Goal: Information Seeking & Learning: Learn about a topic

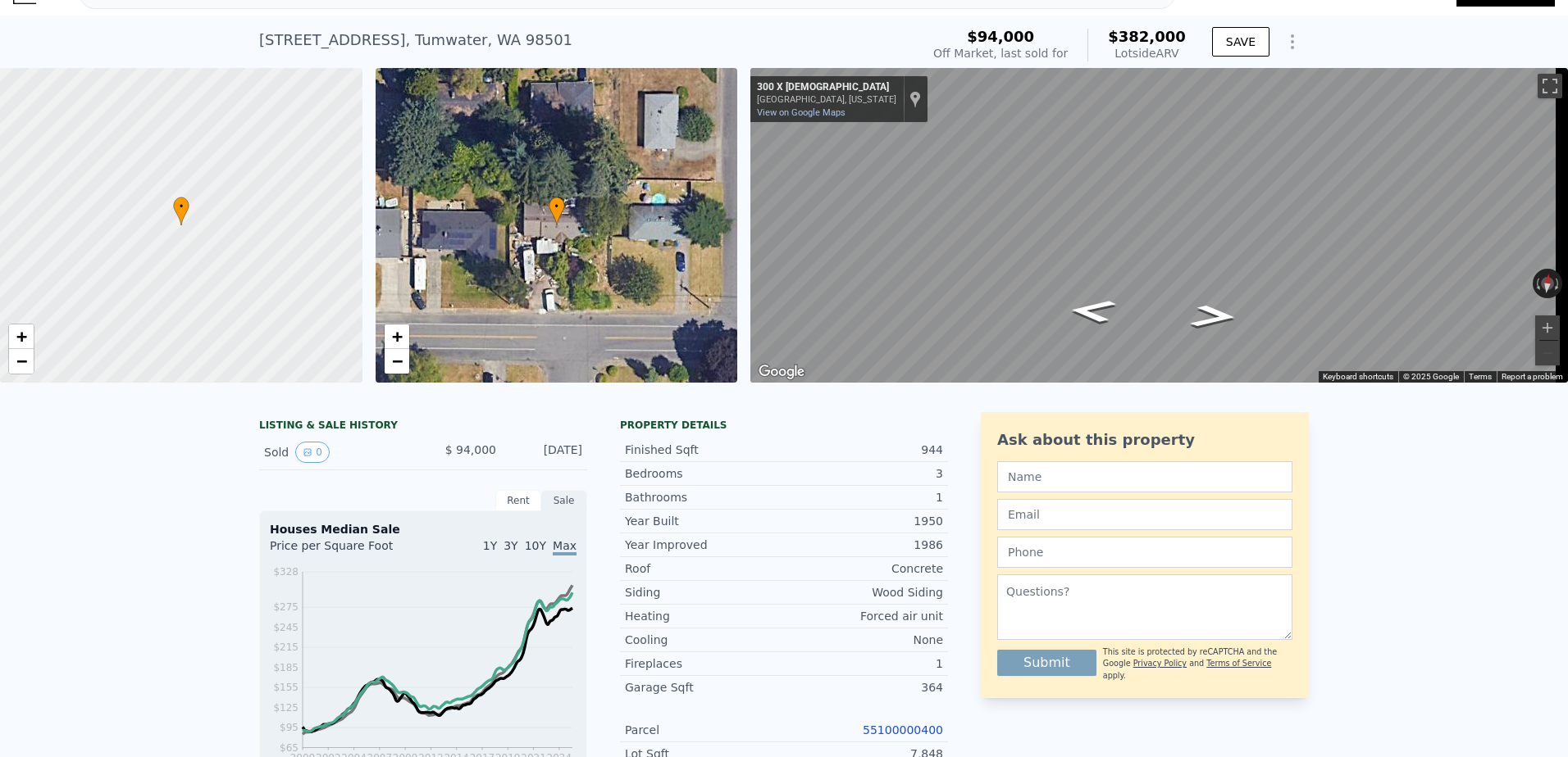
scroll to position [6, 0]
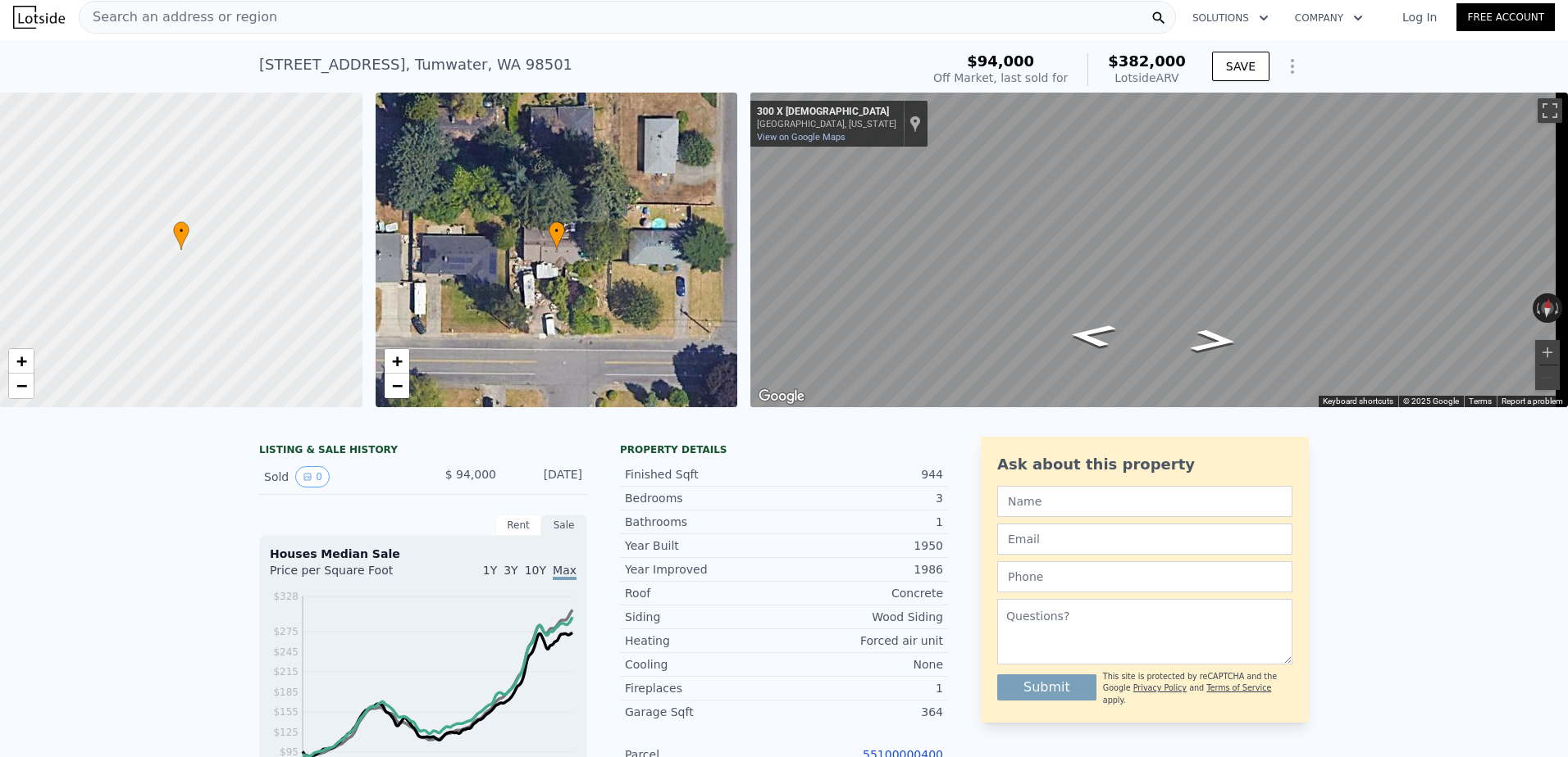
click at [222, 14] on span "Search an address or region" at bounding box center [178, 17] width 197 height 20
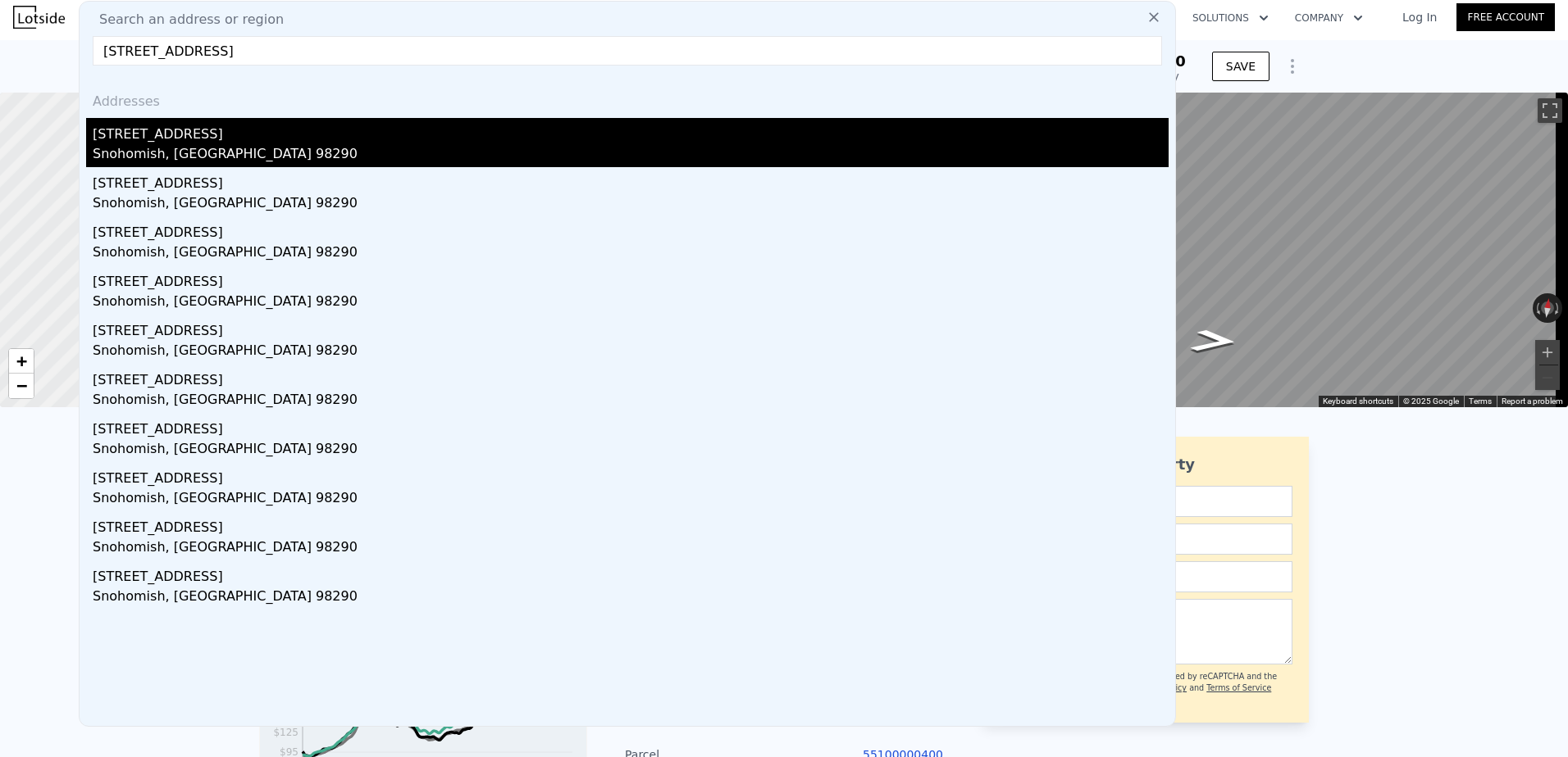
type input "[STREET_ADDRESS]"
click at [410, 120] on div "[STREET_ADDRESS]" at bounding box center [630, 131] width 1076 height 26
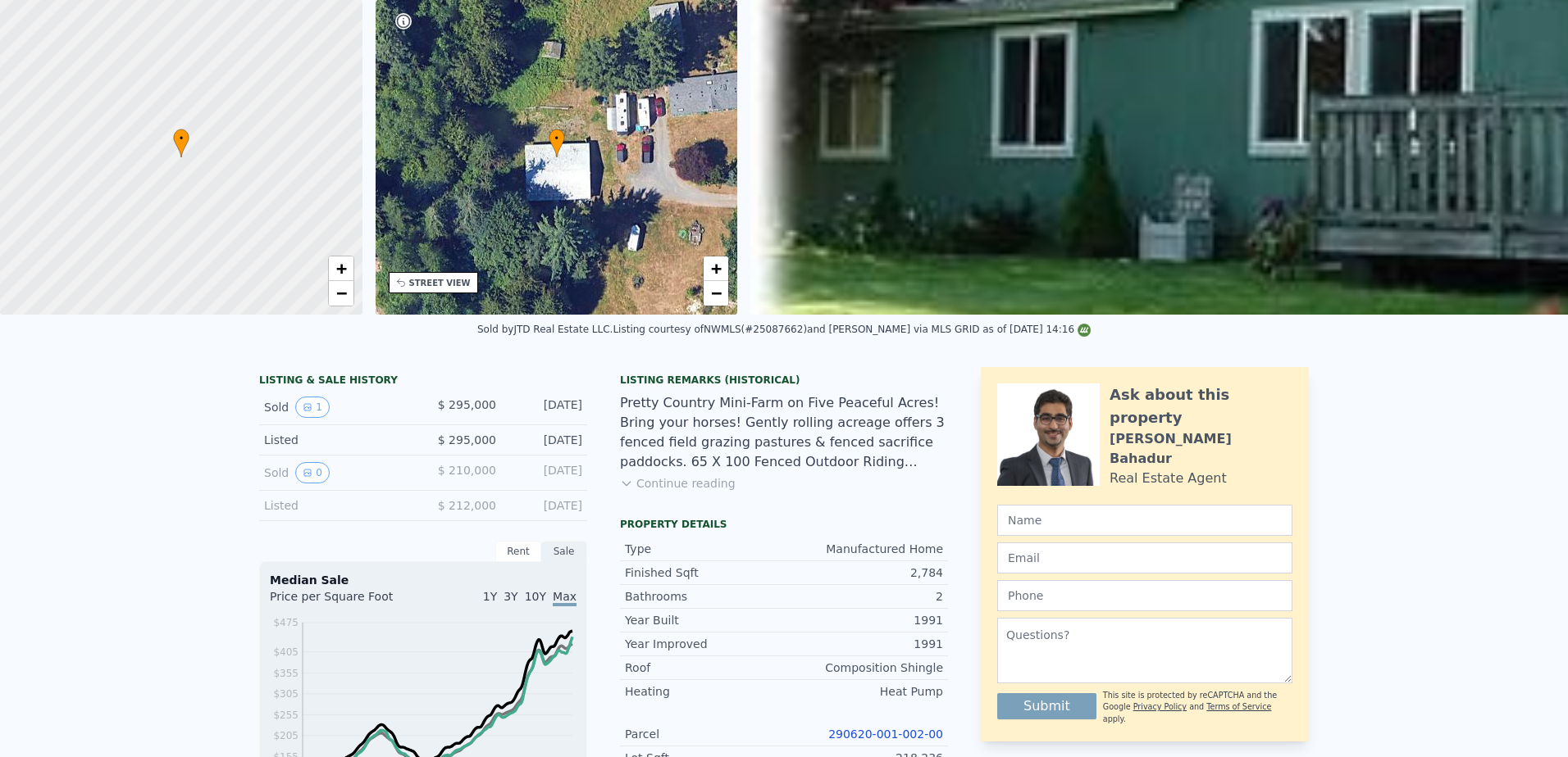
scroll to position [6, 0]
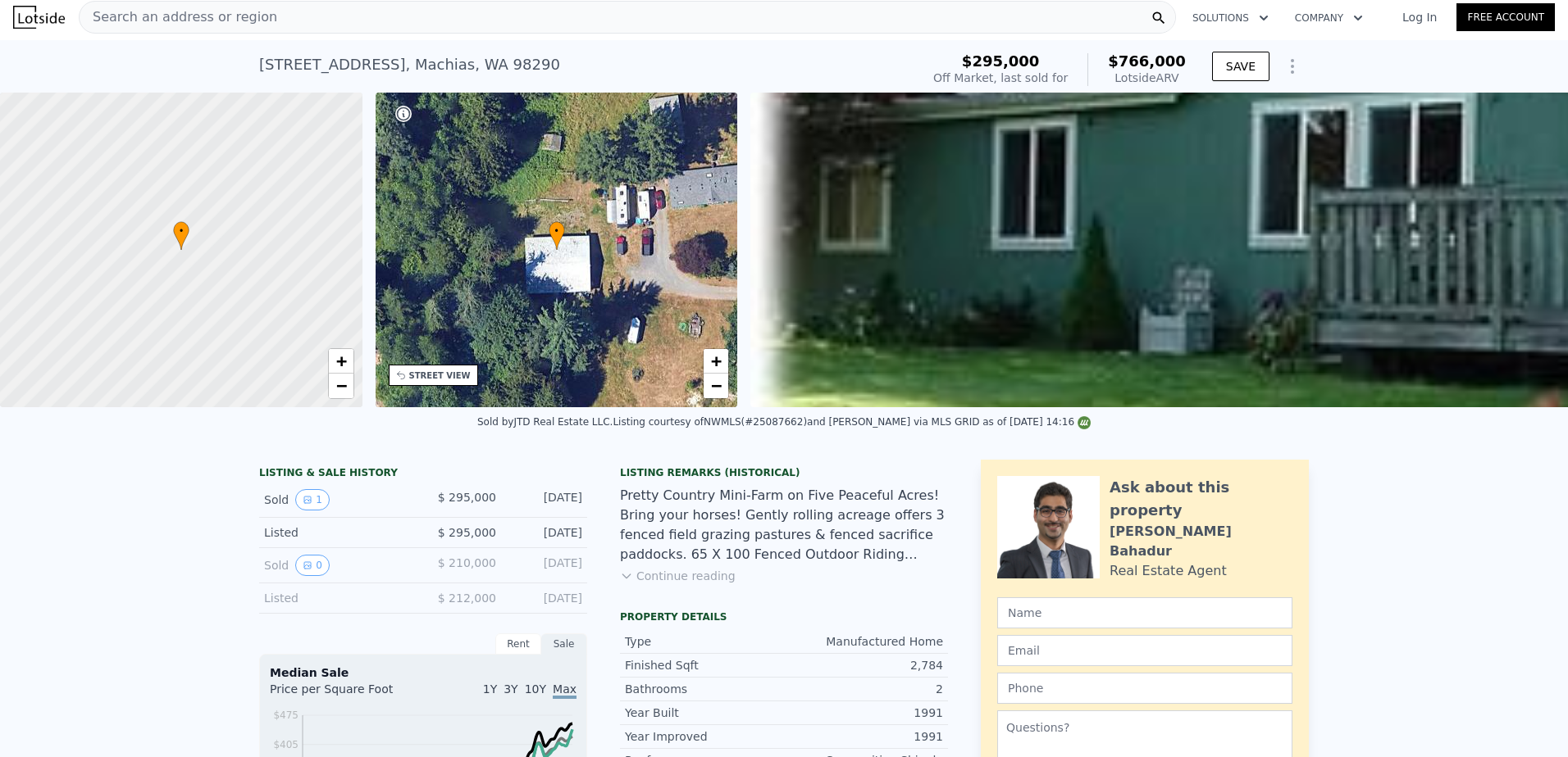
click at [310, 18] on div "Search an address or region" at bounding box center [627, 17] width 1097 height 32
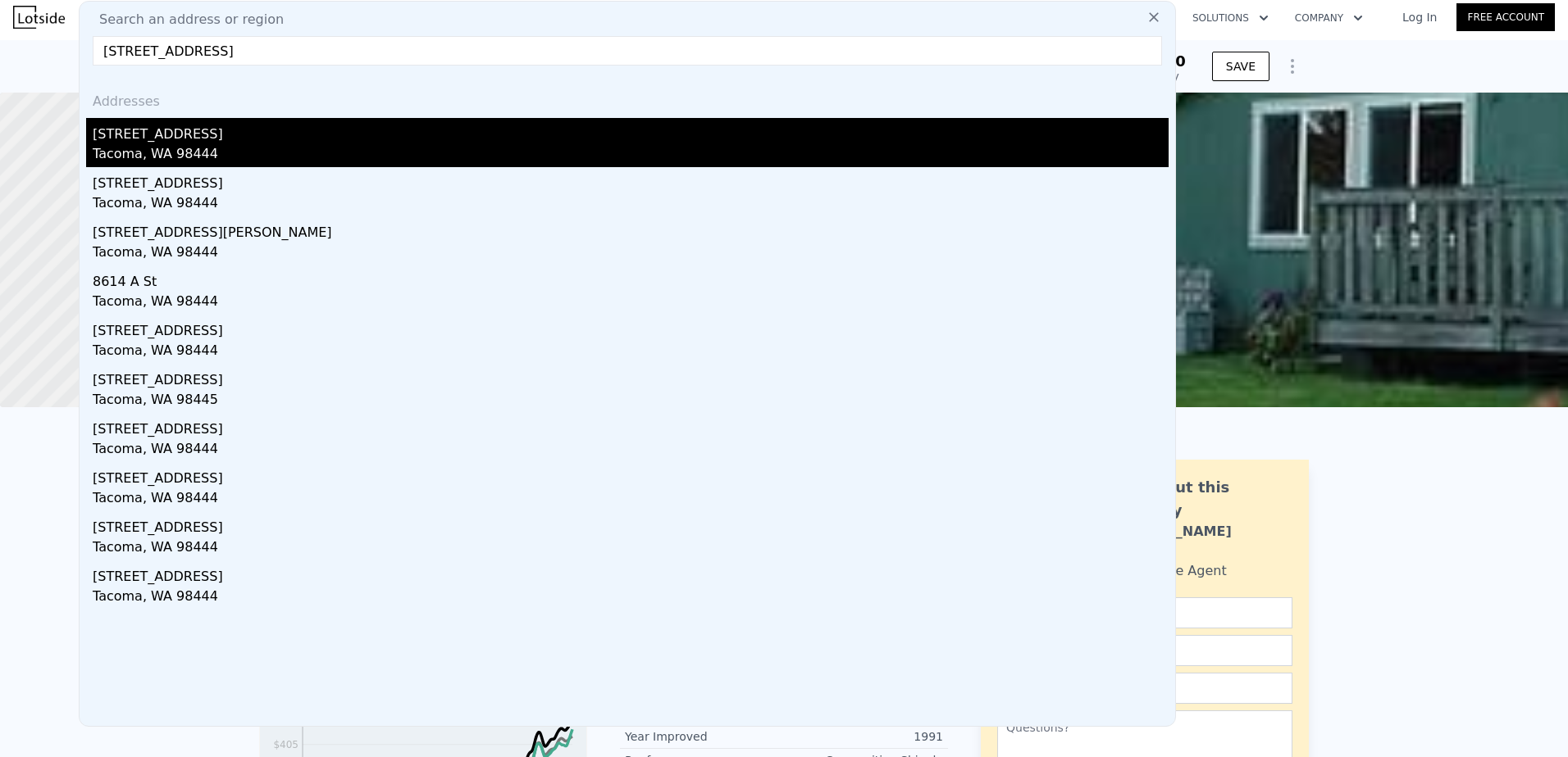
type input "[STREET_ADDRESS]"
click at [232, 154] on div "Tacoma, WA 98444" at bounding box center [630, 156] width 1076 height 23
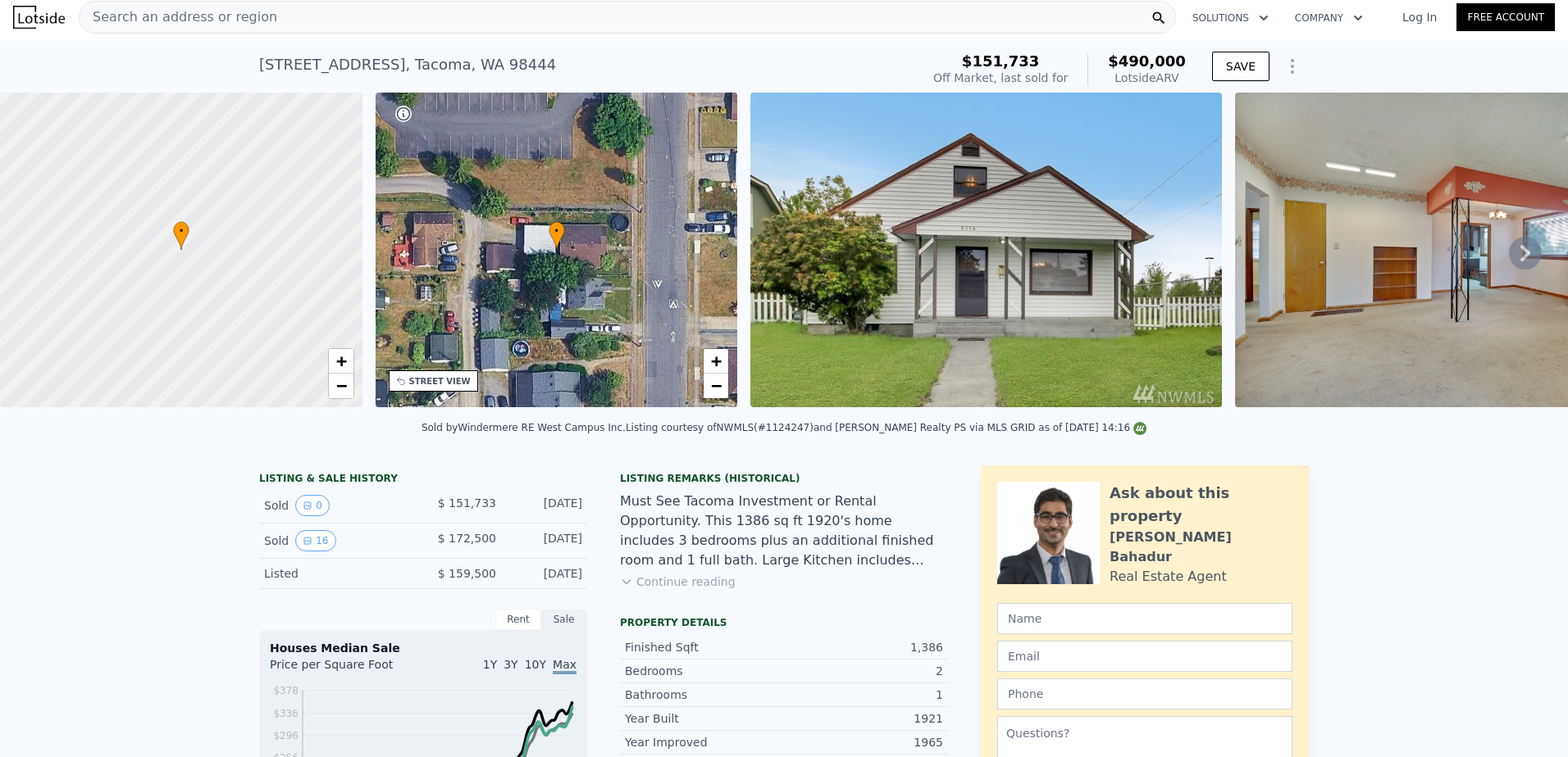
click at [172, 15] on span "Search an address or region" at bounding box center [178, 17] width 197 height 20
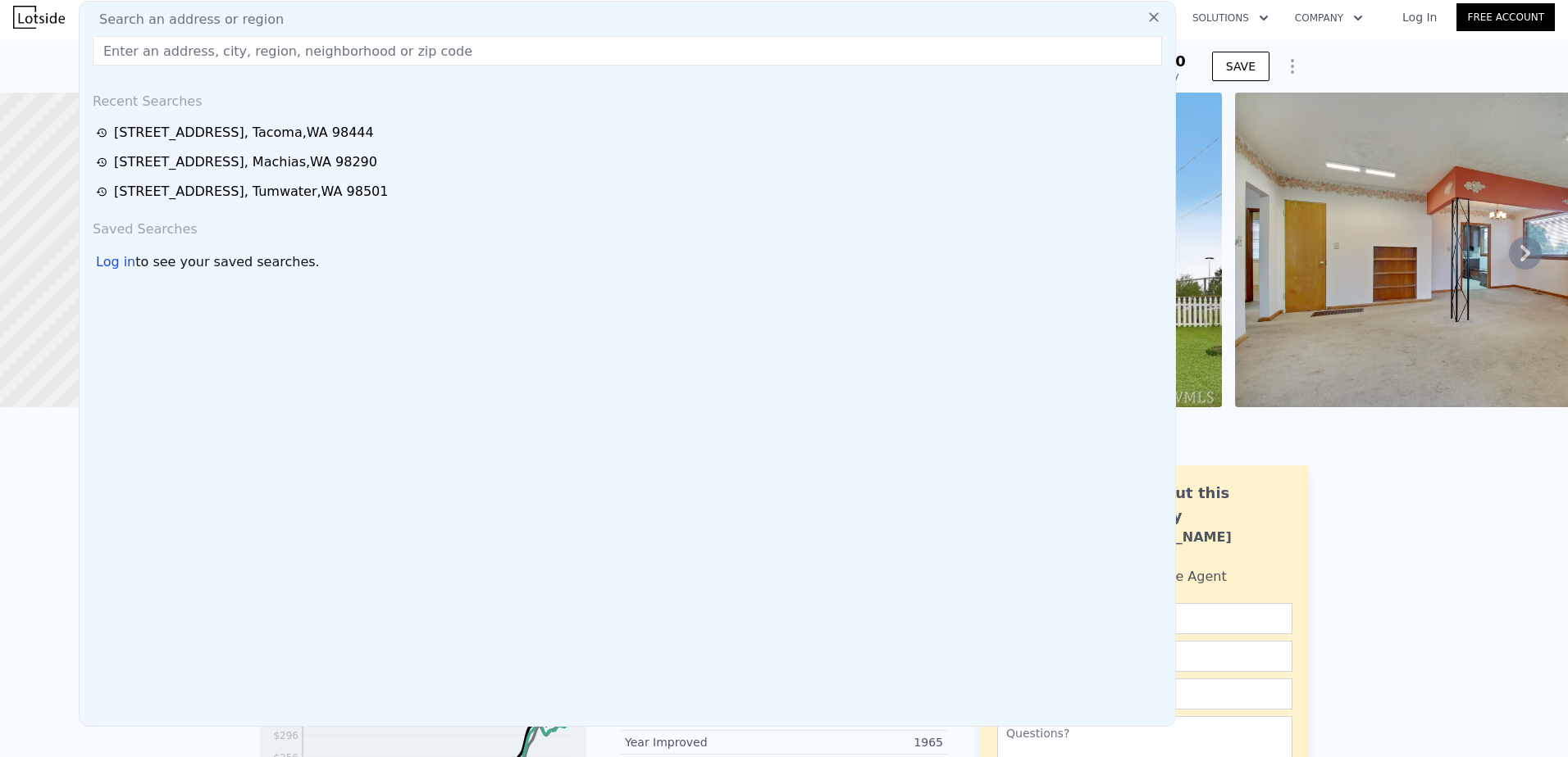
click at [1359, 139] on img at bounding box center [1471, 249] width 473 height 314
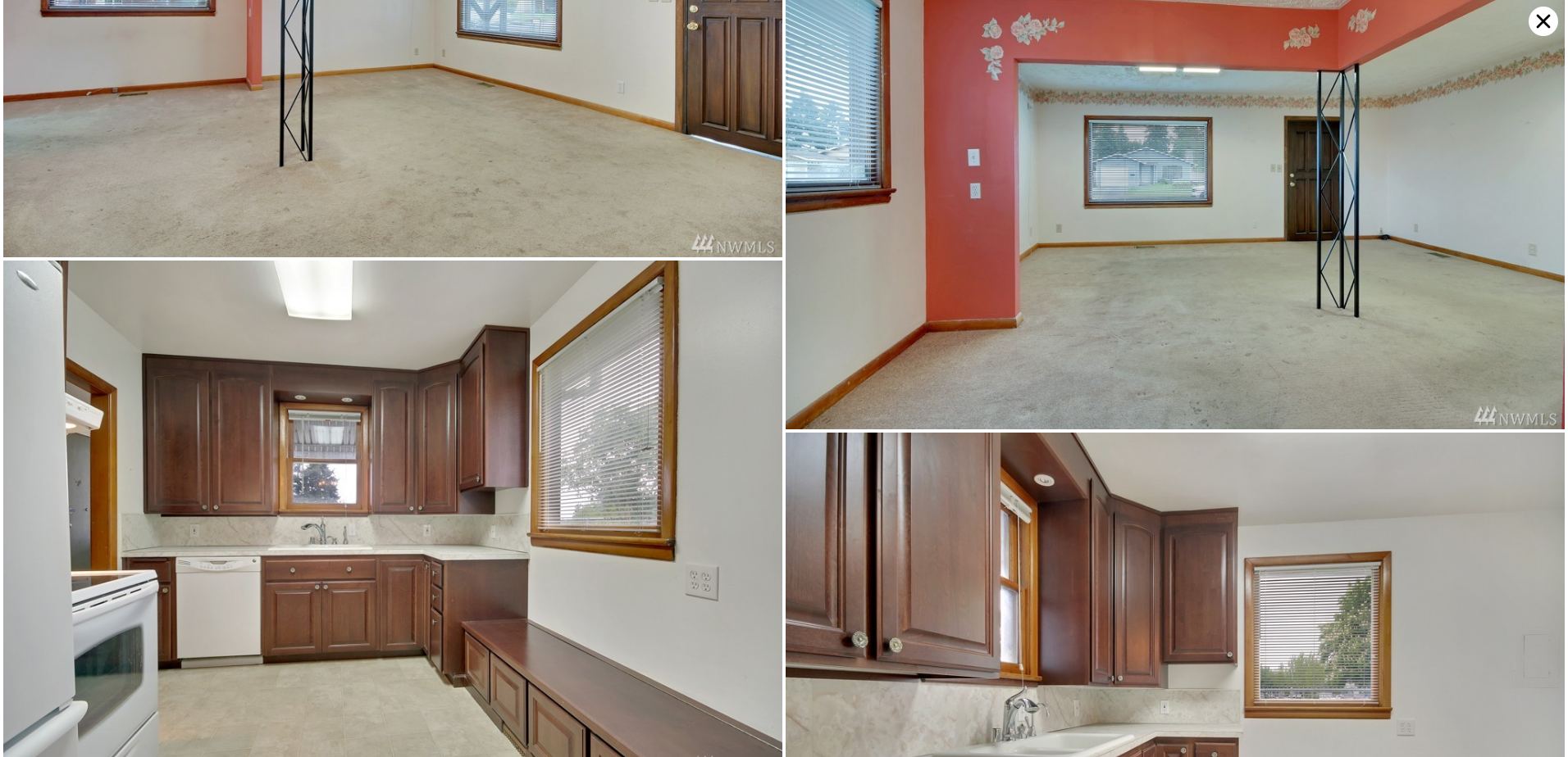
scroll to position [868, 0]
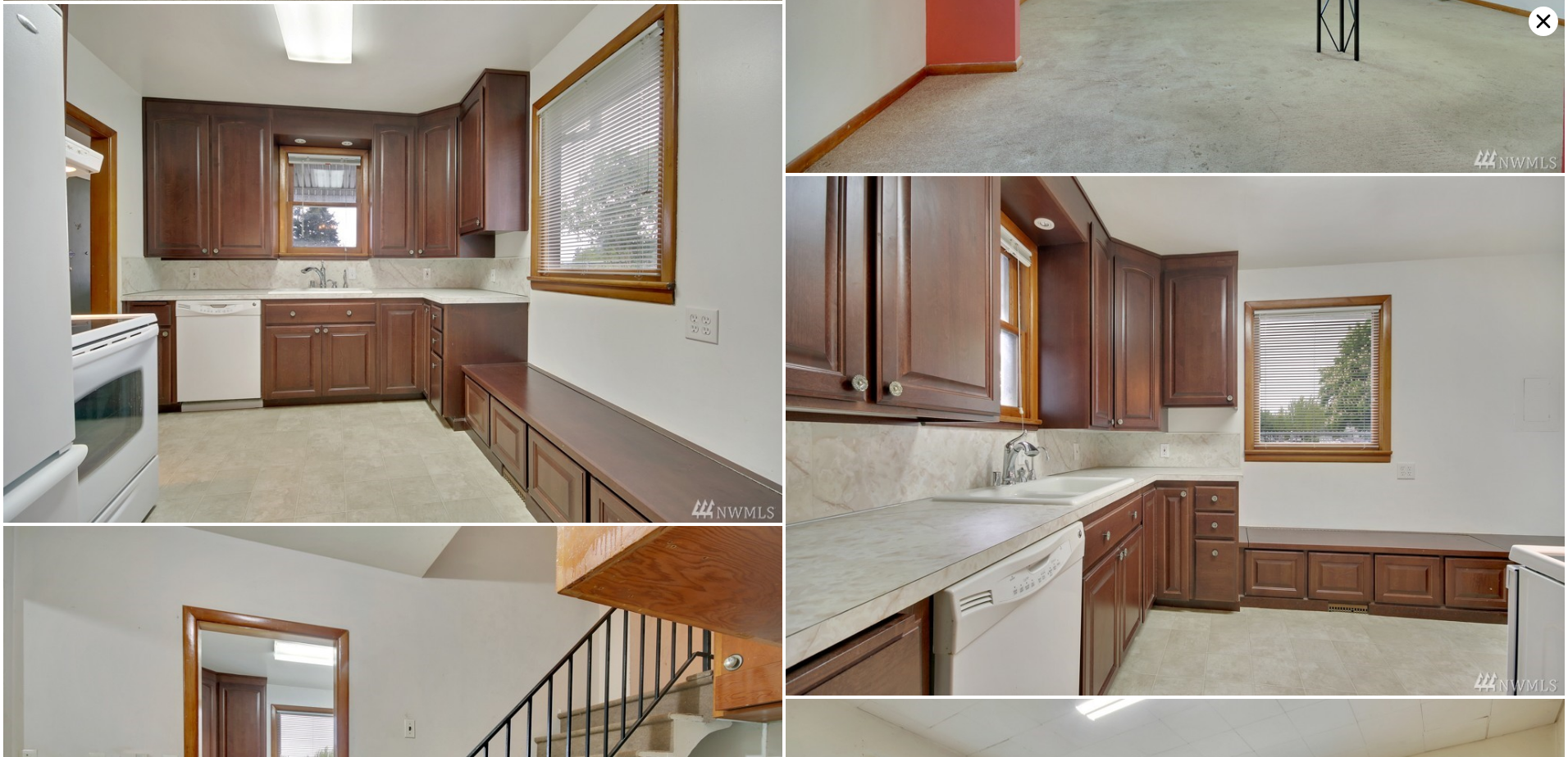
click at [1547, 28] on icon at bounding box center [1543, 21] width 30 height 30
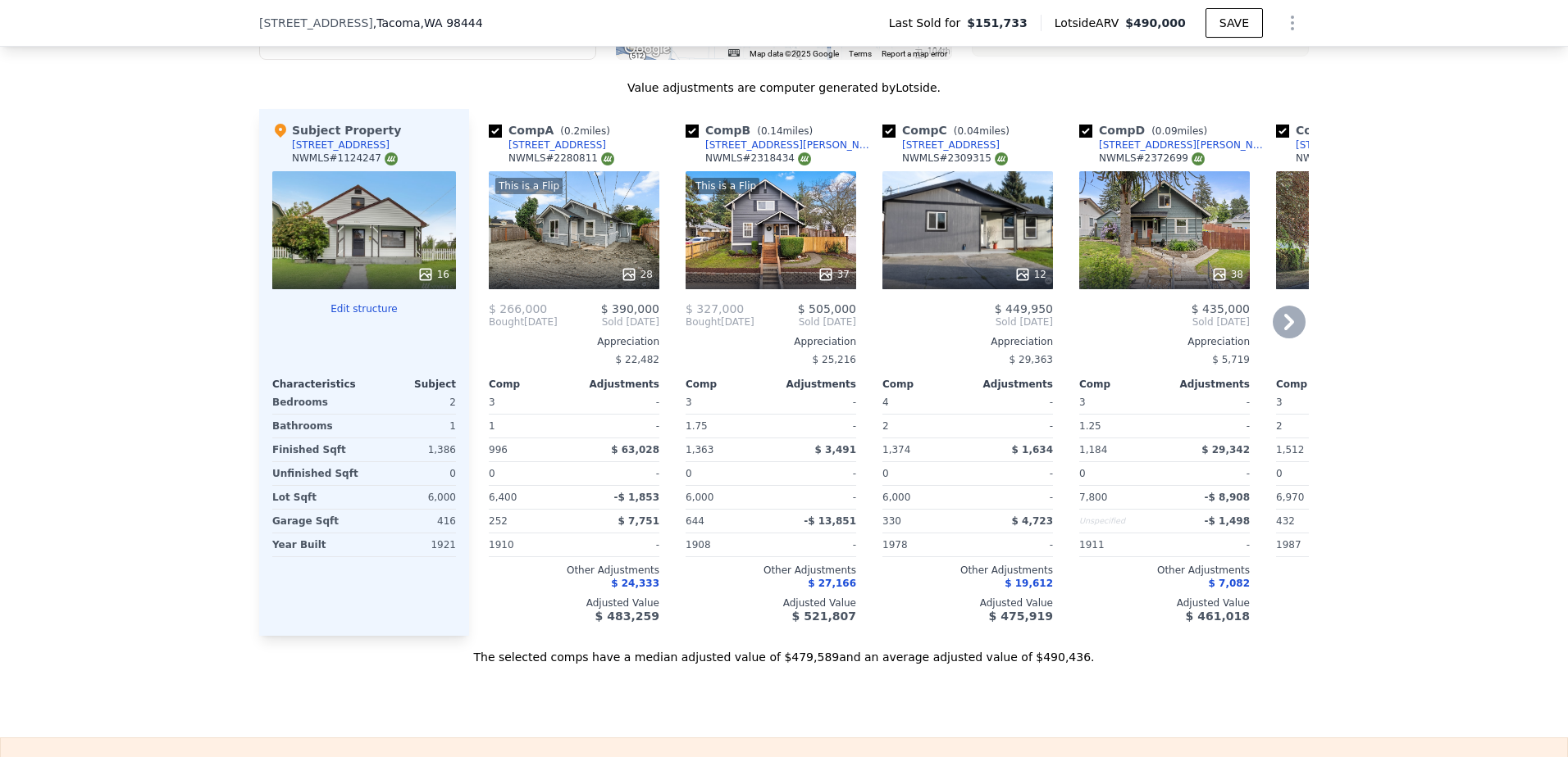
scroll to position [1885, 0]
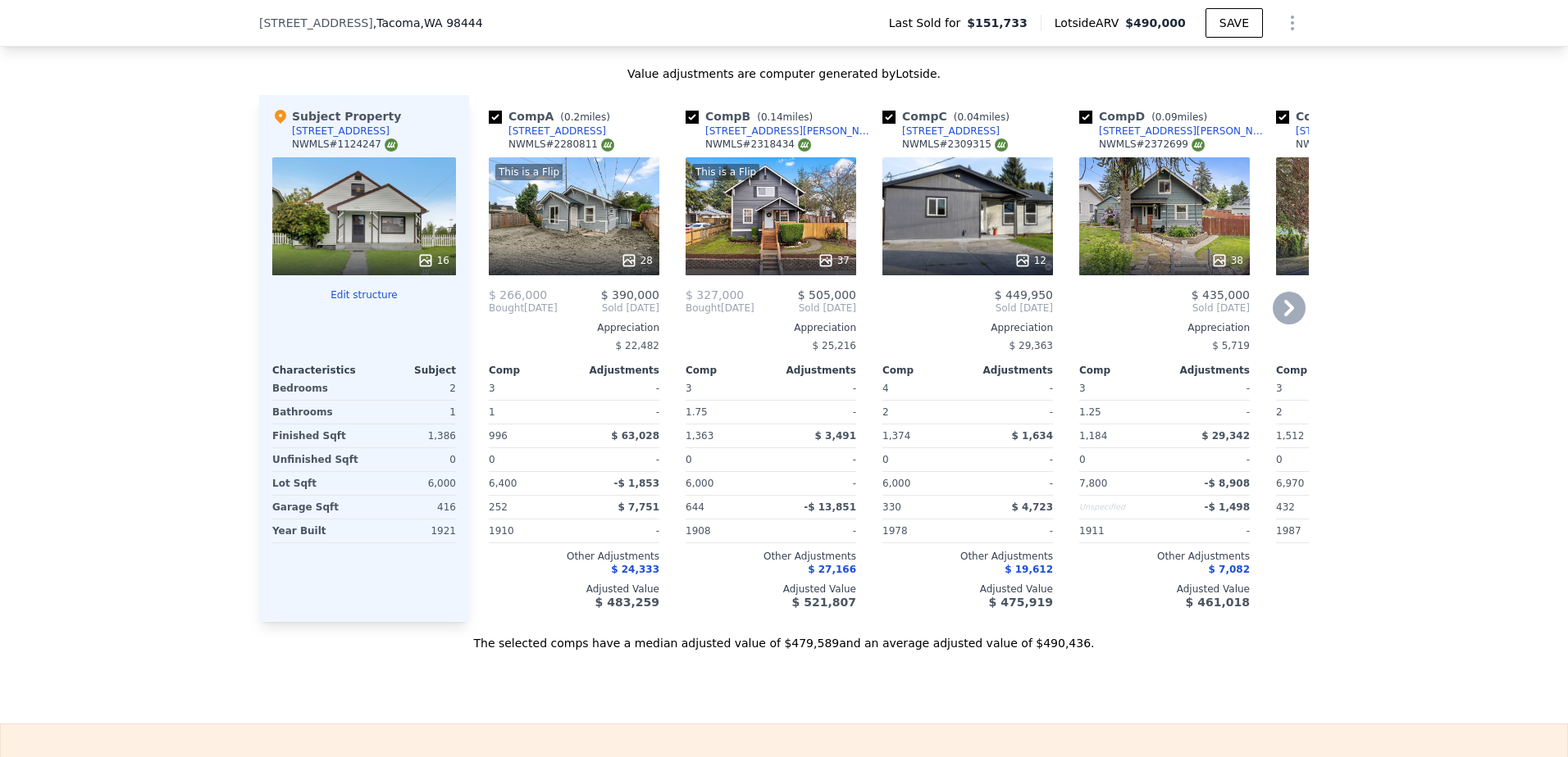
click at [489, 124] on input "checkbox" at bounding box center [495, 116] width 13 height 13
checkbox input "false"
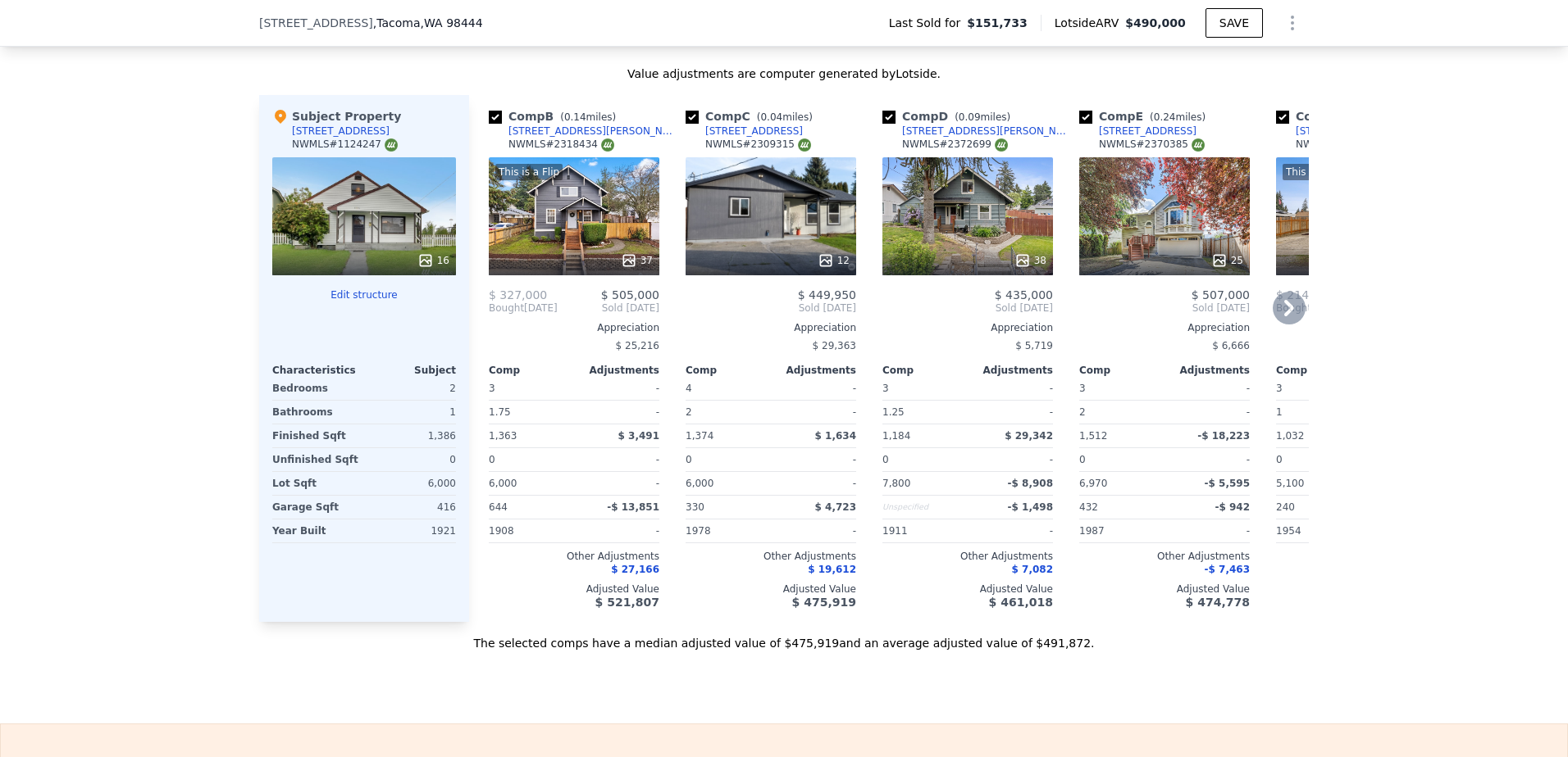
click at [624, 269] on icon at bounding box center [628, 260] width 16 height 16
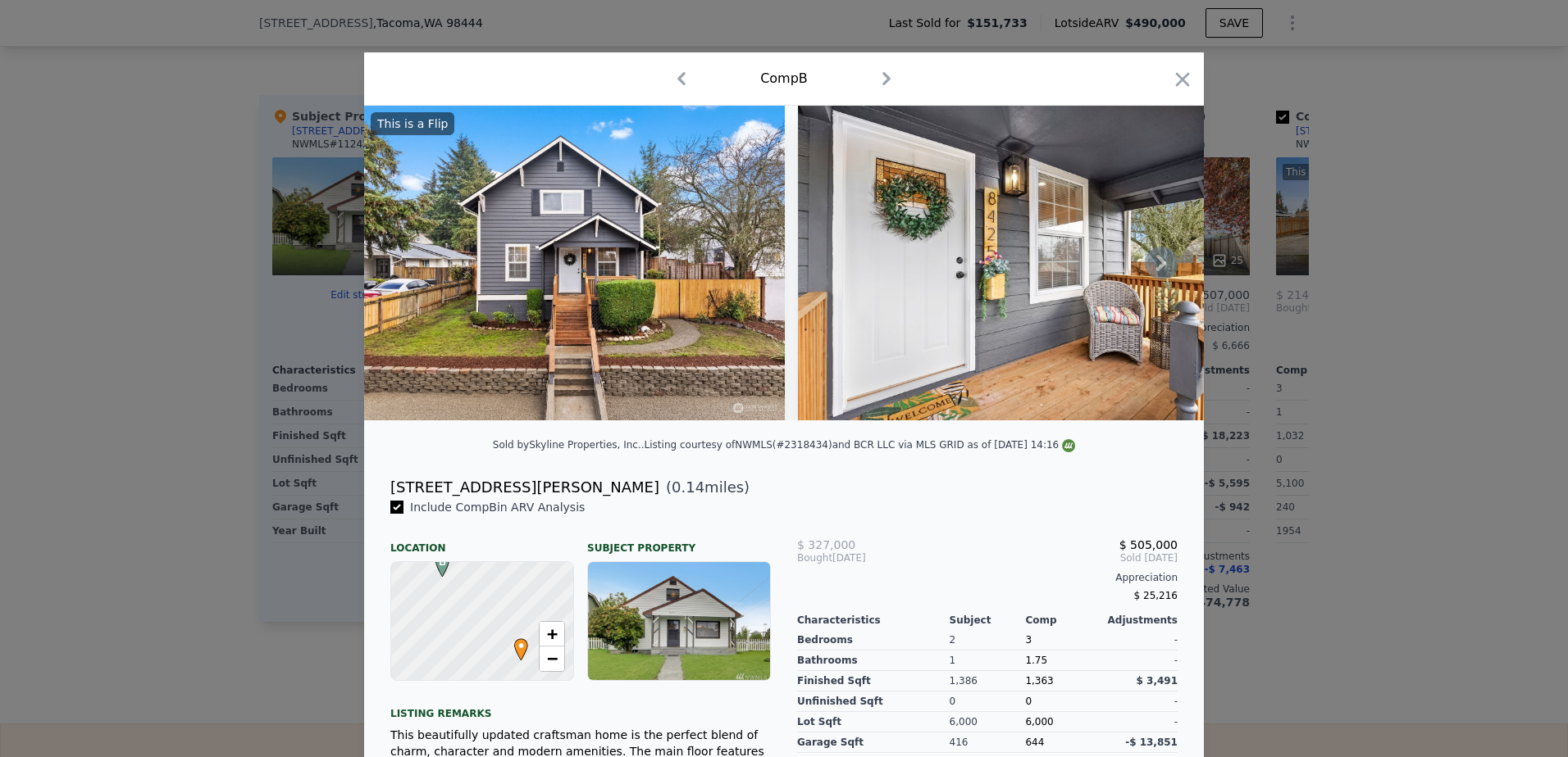
click at [1160, 273] on icon at bounding box center [1161, 263] width 32 height 32
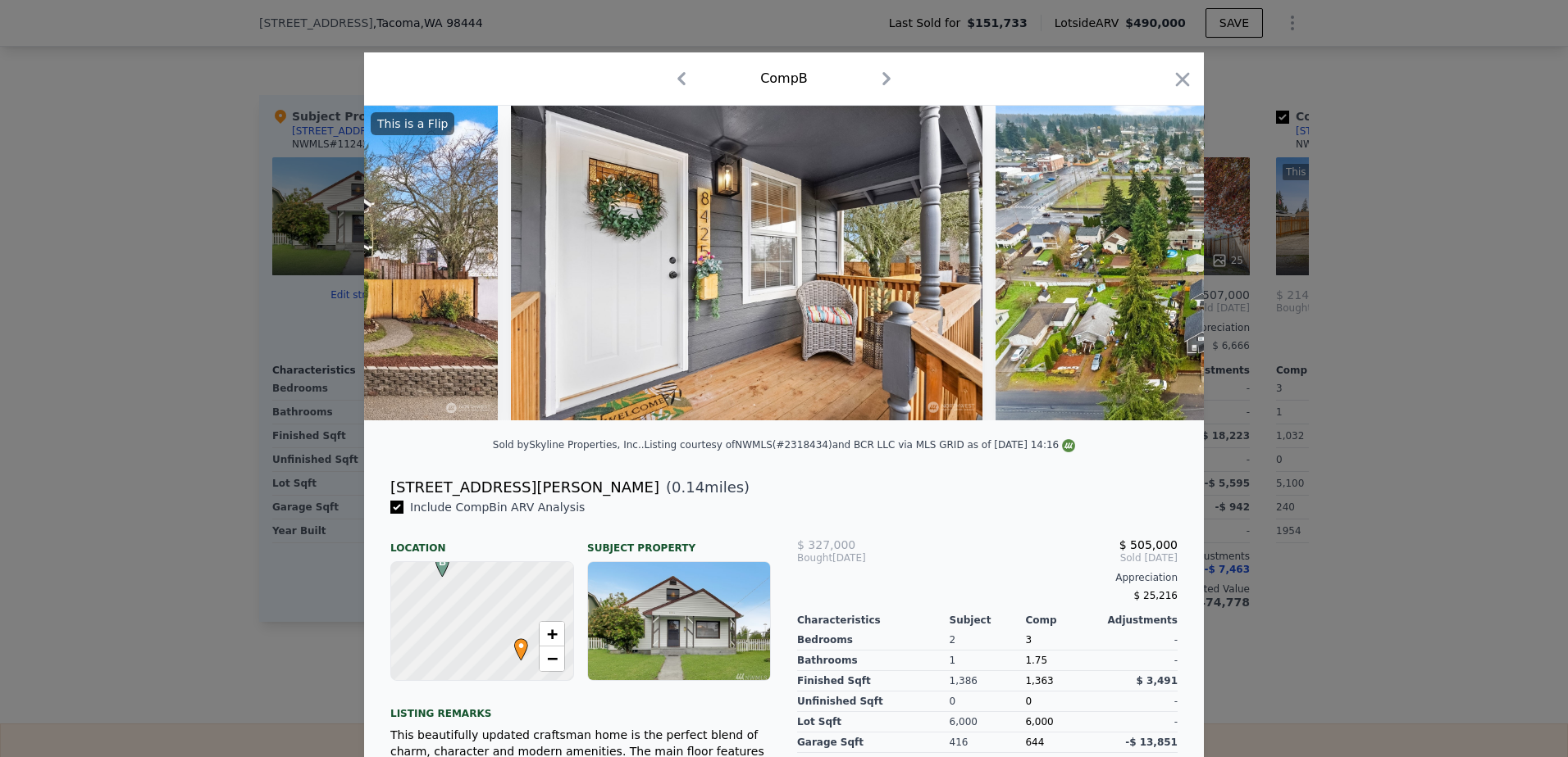
click at [1160, 273] on img at bounding box center [1205, 263] width 421 height 314
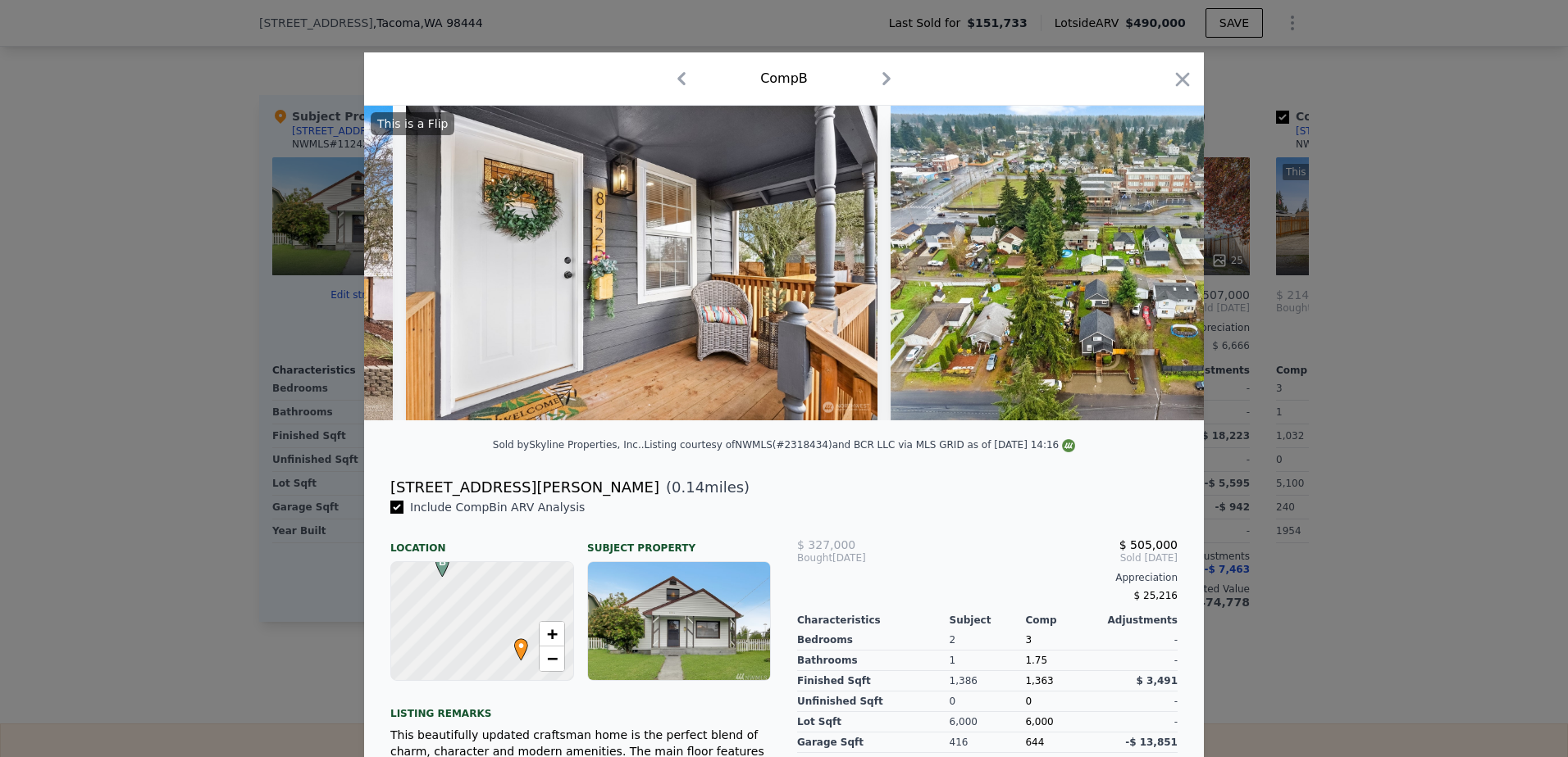
scroll to position [0, 393]
click at [1160, 273] on img at bounding box center [1099, 263] width 421 height 314
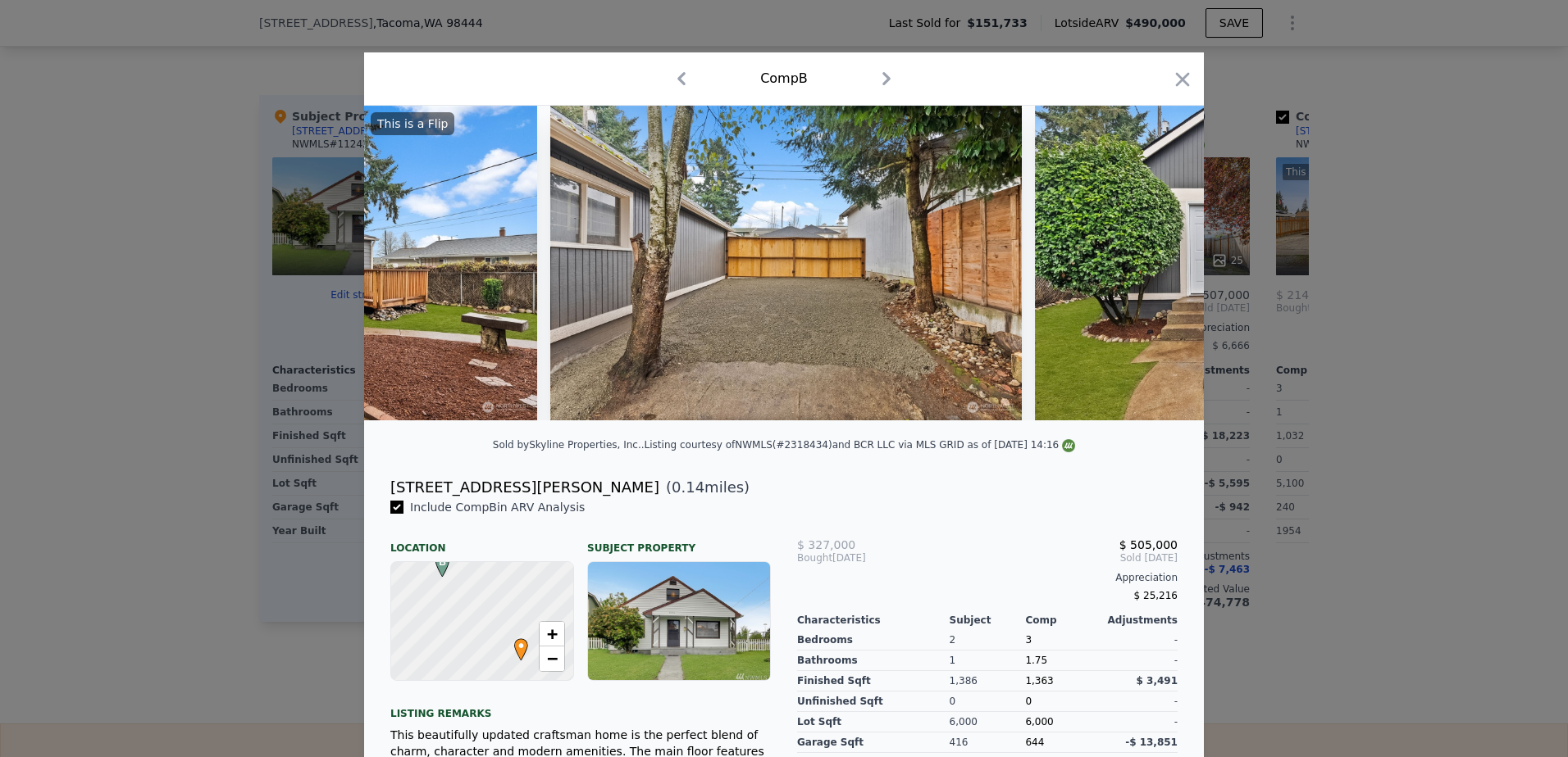
scroll to position [0, 16980]
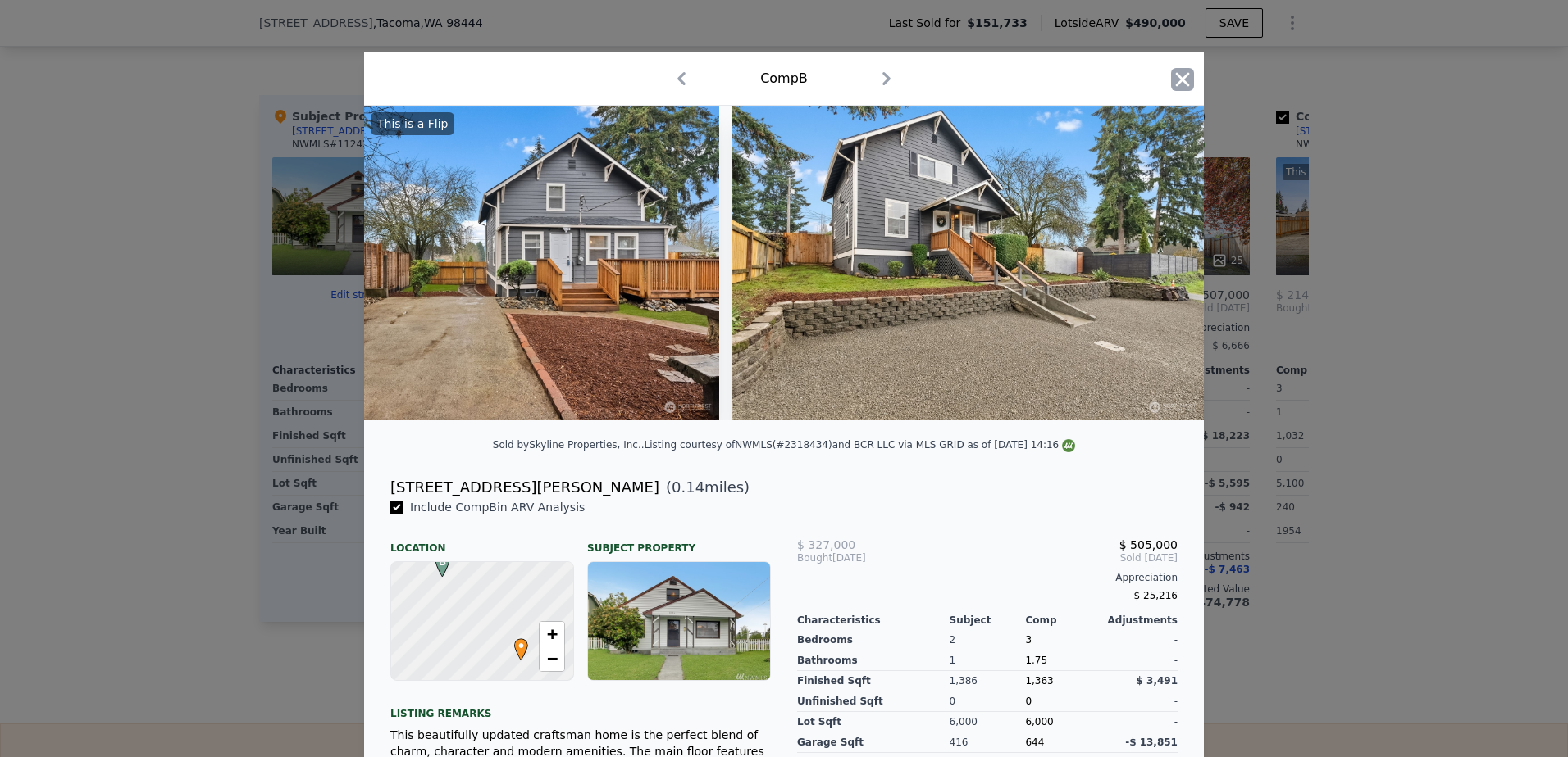
click at [1176, 75] on icon "button" at bounding box center [1182, 79] width 23 height 23
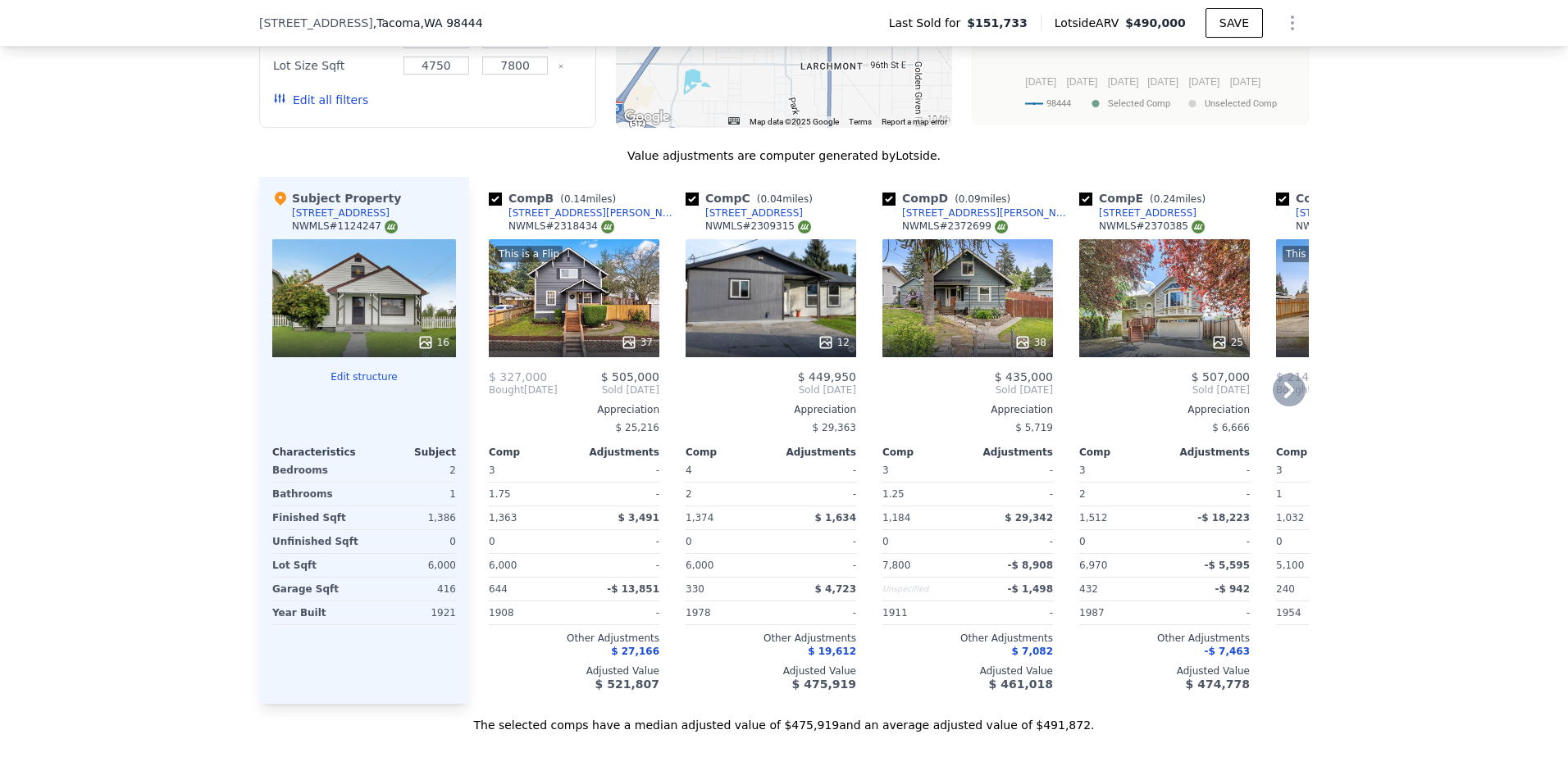
scroll to position [1721, 0]
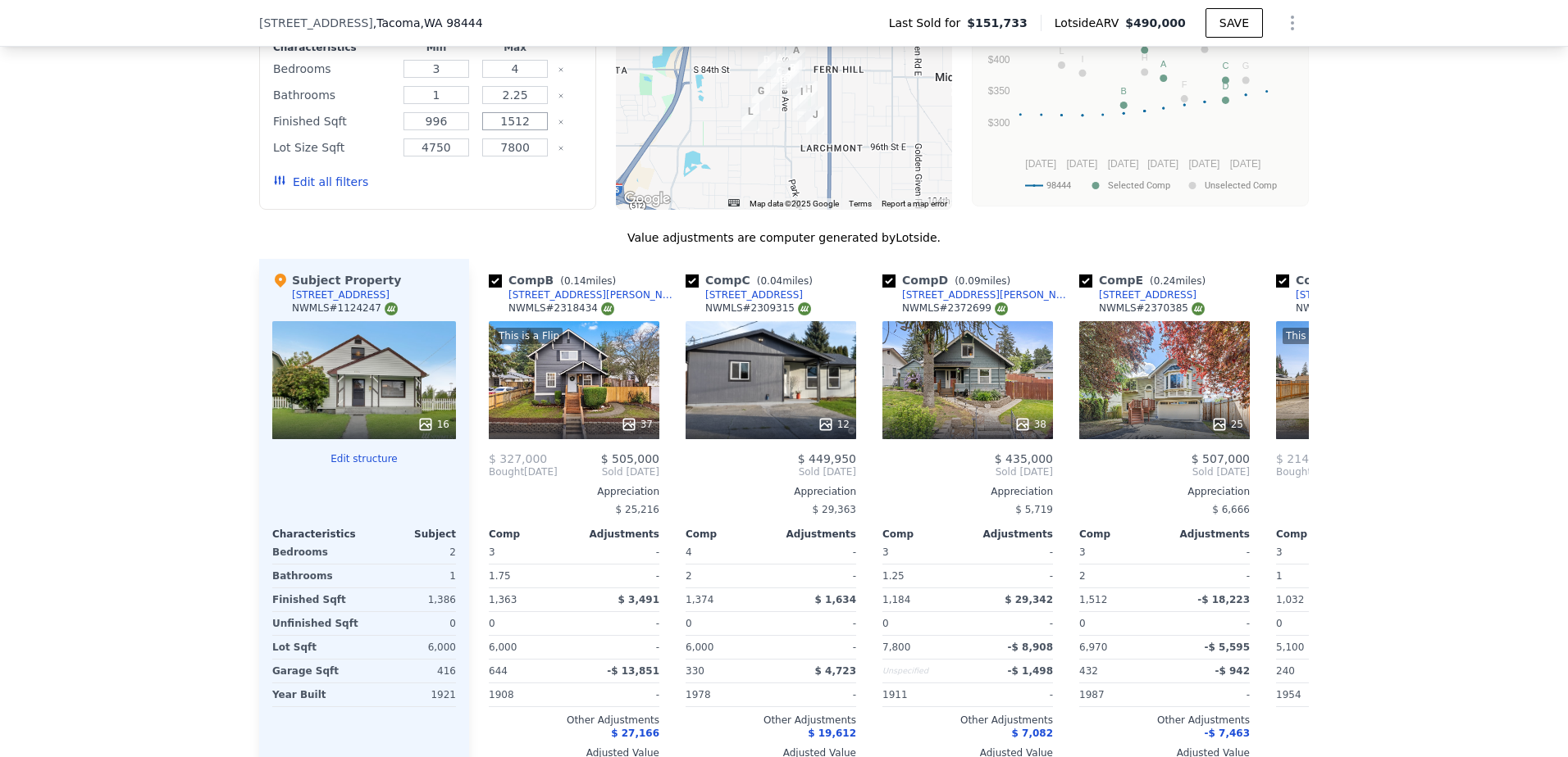
drag, startPoint x: 525, startPoint y: 135, endPoint x: 504, endPoint y: 135, distance: 21.0
click at [504, 131] on input "1512" at bounding box center [515, 120] width 65 height 18
type input "1524"
drag, startPoint x: 449, startPoint y: 126, endPoint x: 411, endPoint y: 129, distance: 38.1
click at [411, 129] on input "996" at bounding box center [436, 120] width 65 height 18
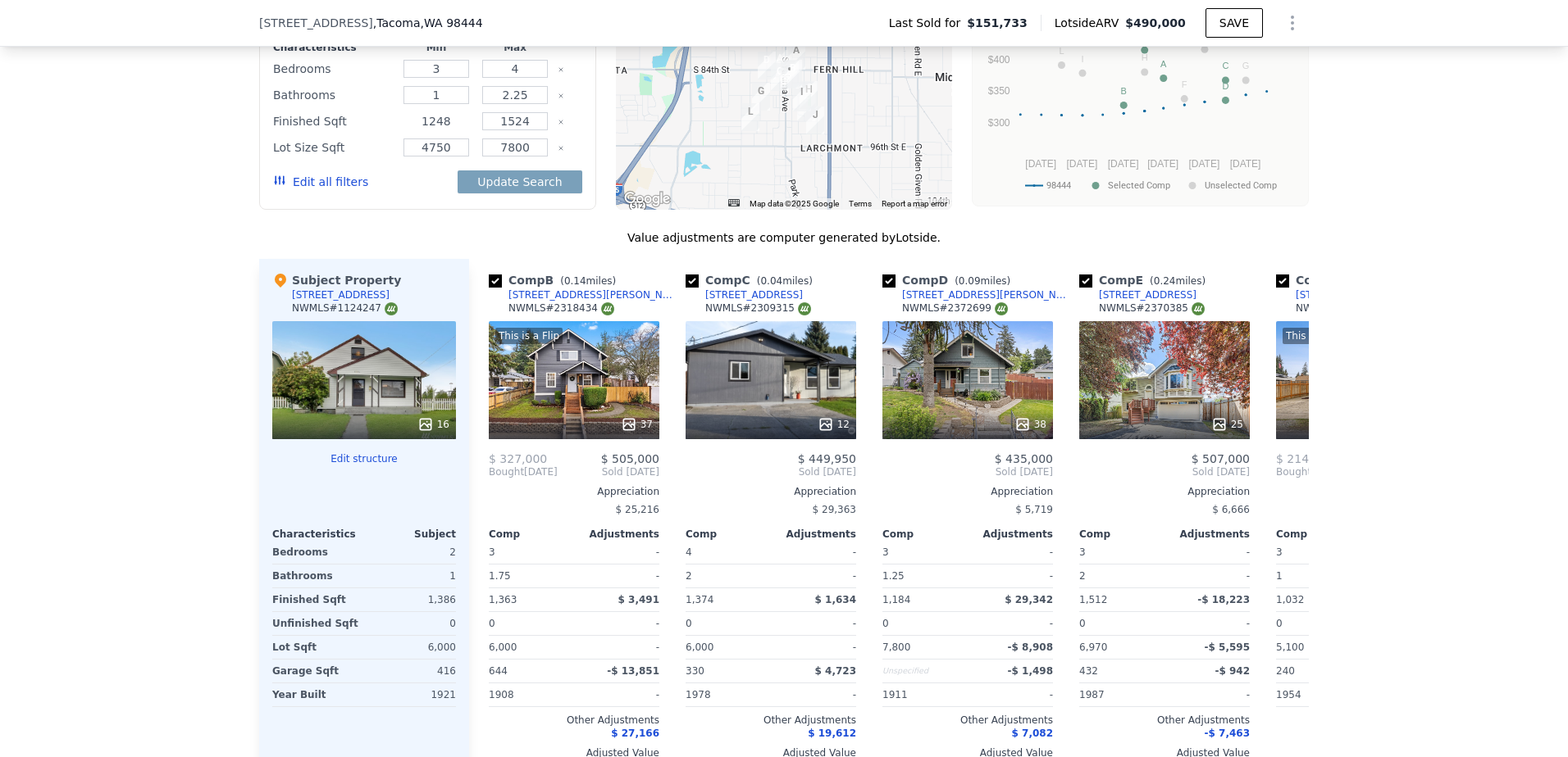
type input "1248"
click at [457, 171] on button "Update Search" at bounding box center [519, 182] width 124 height 23
checkbox input "false"
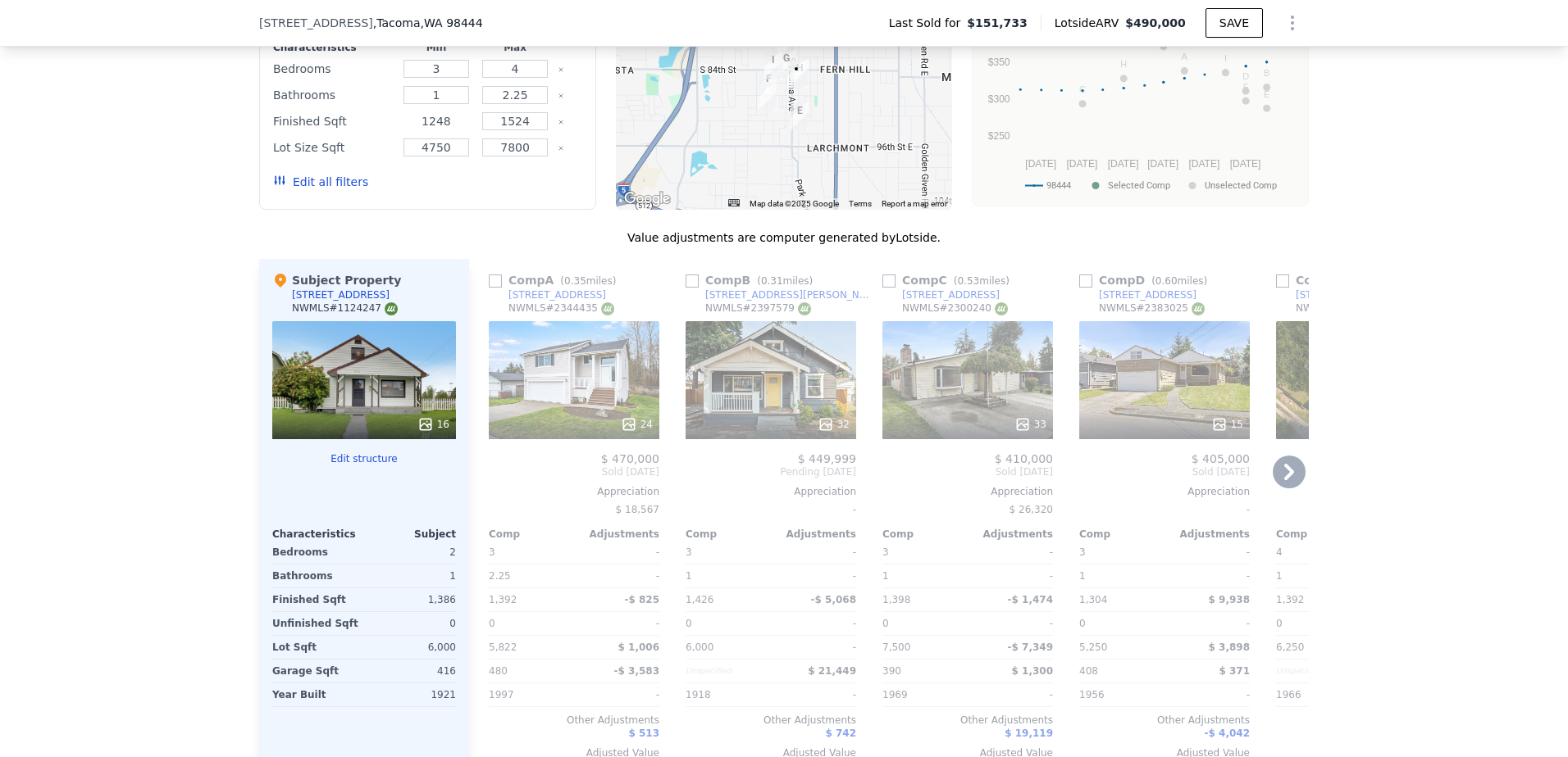
scroll to position [1803, 0]
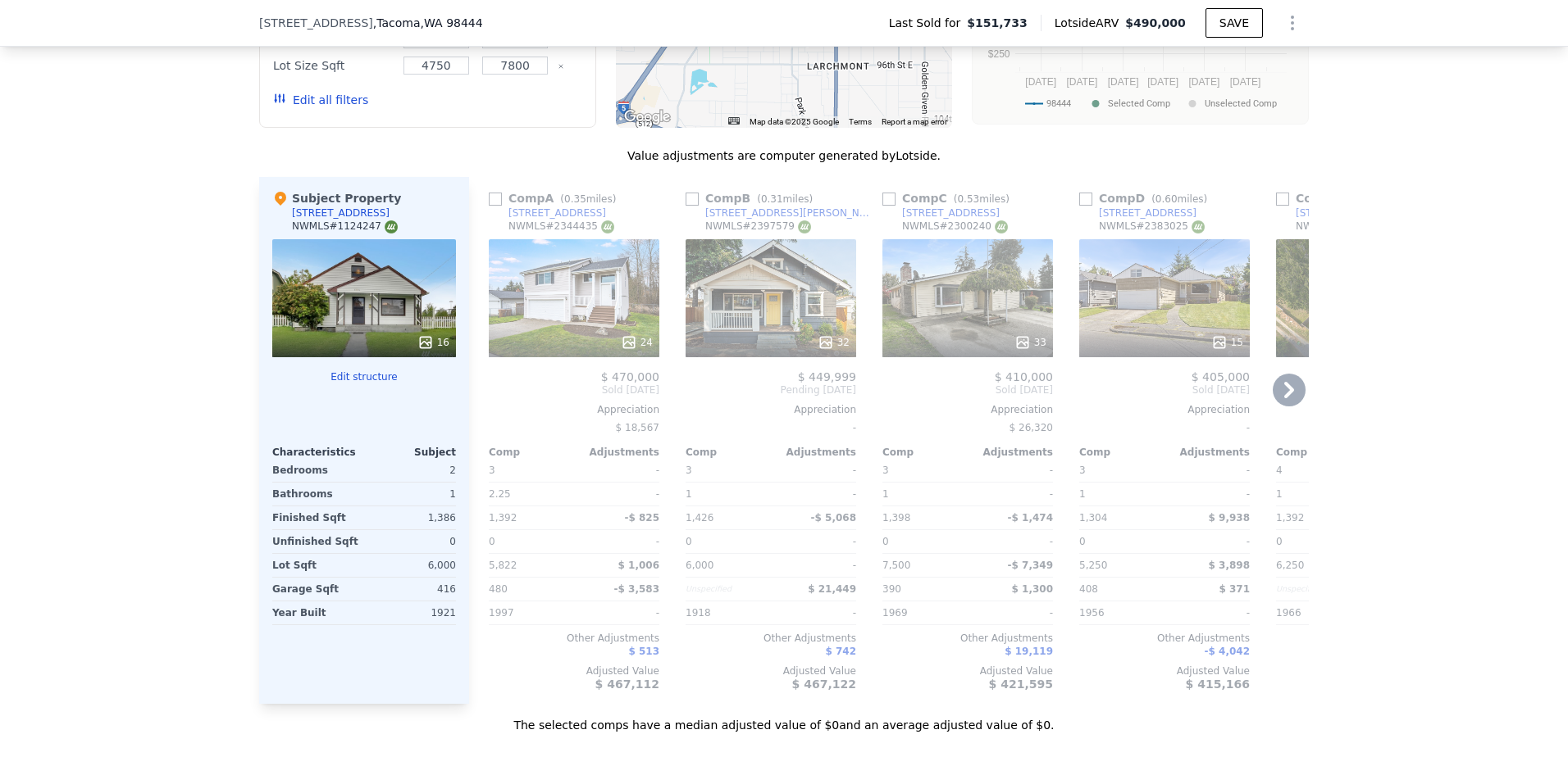
click at [489, 206] on input "checkbox" at bounding box center [495, 198] width 13 height 13
checkbox input "true"
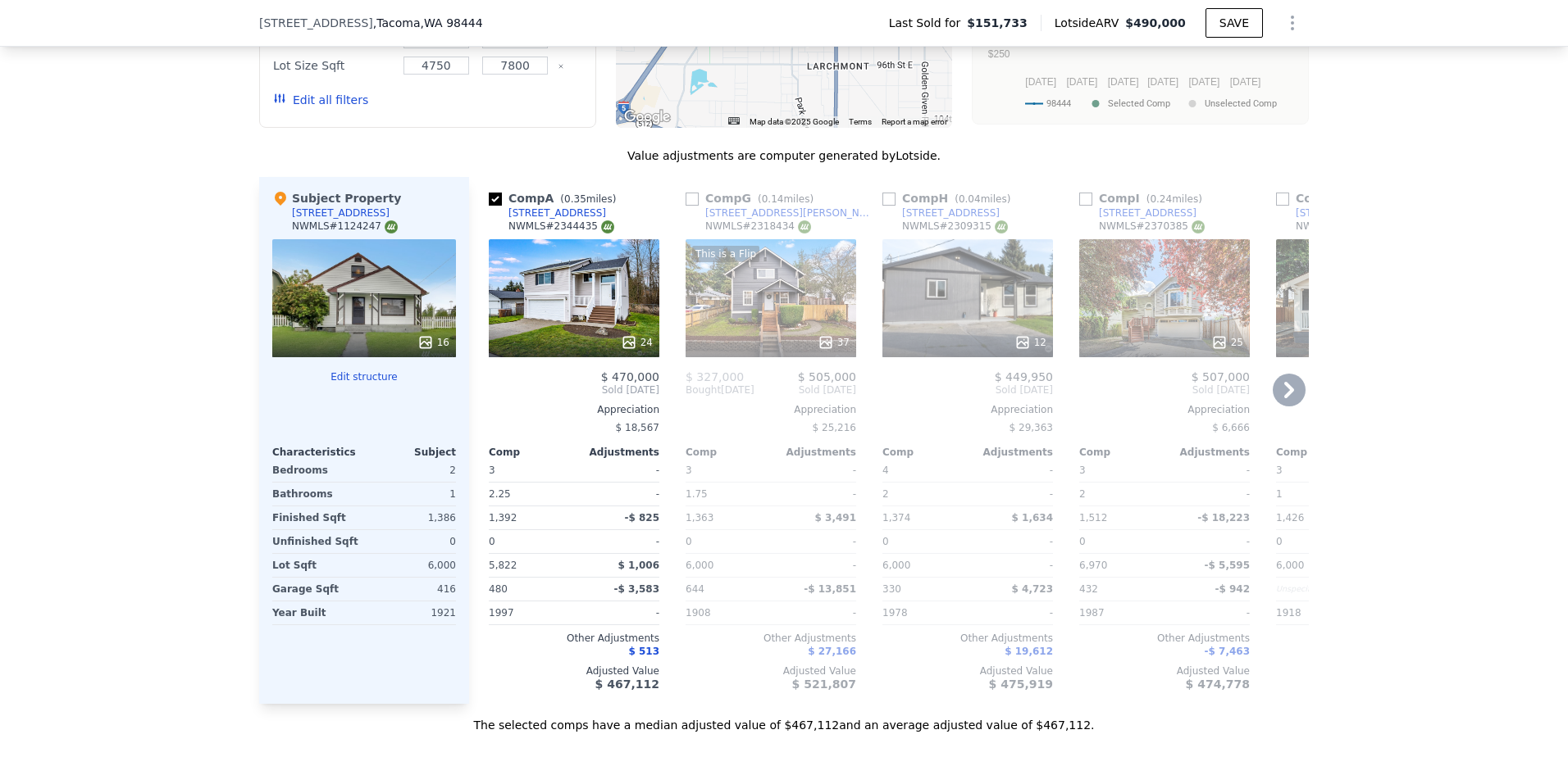
click at [687, 206] on input "checkbox" at bounding box center [692, 198] width 13 height 13
checkbox input "true"
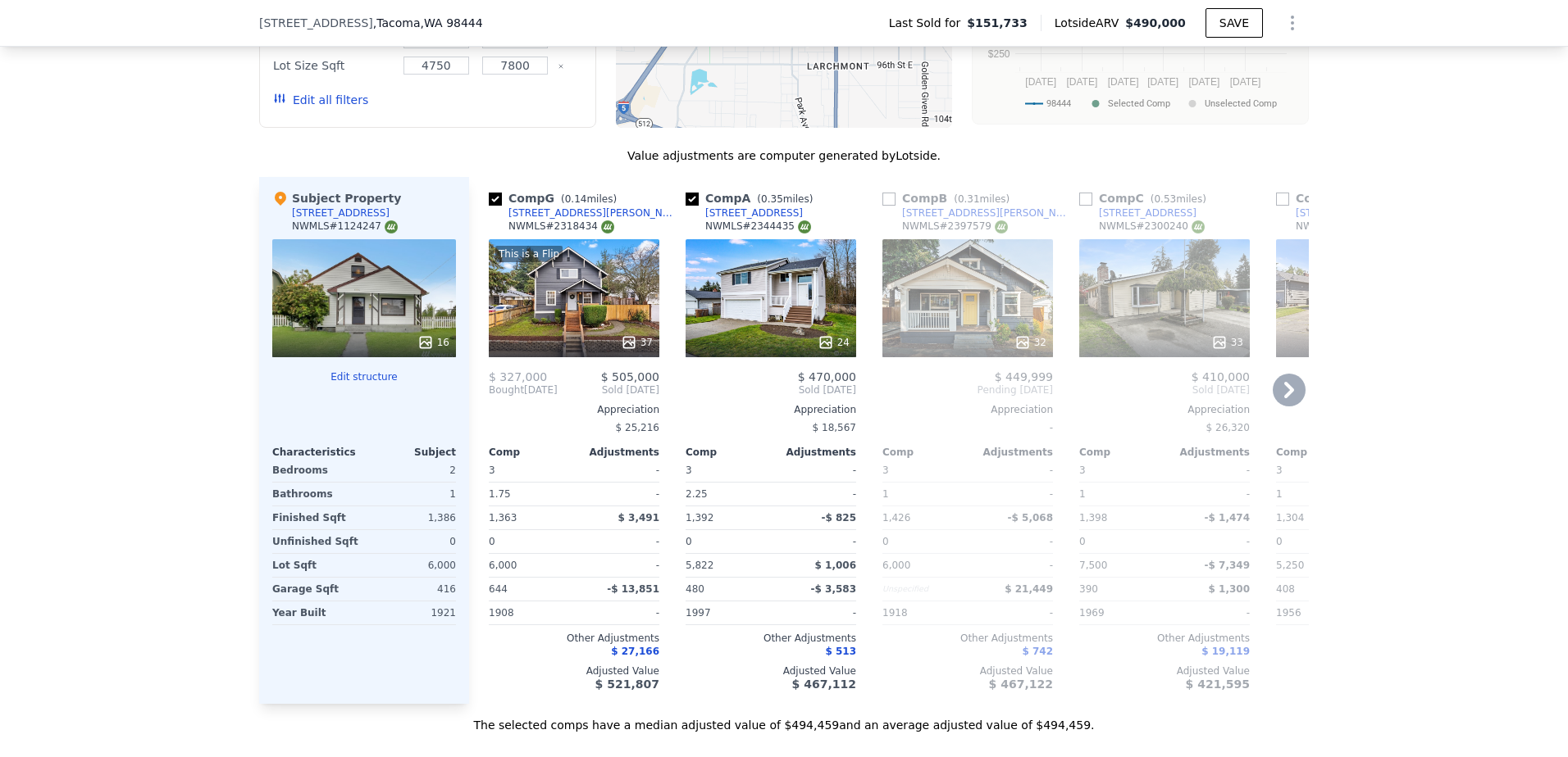
click at [882, 206] on input "checkbox" at bounding box center [888, 198] width 13 height 13
checkbox input "true"
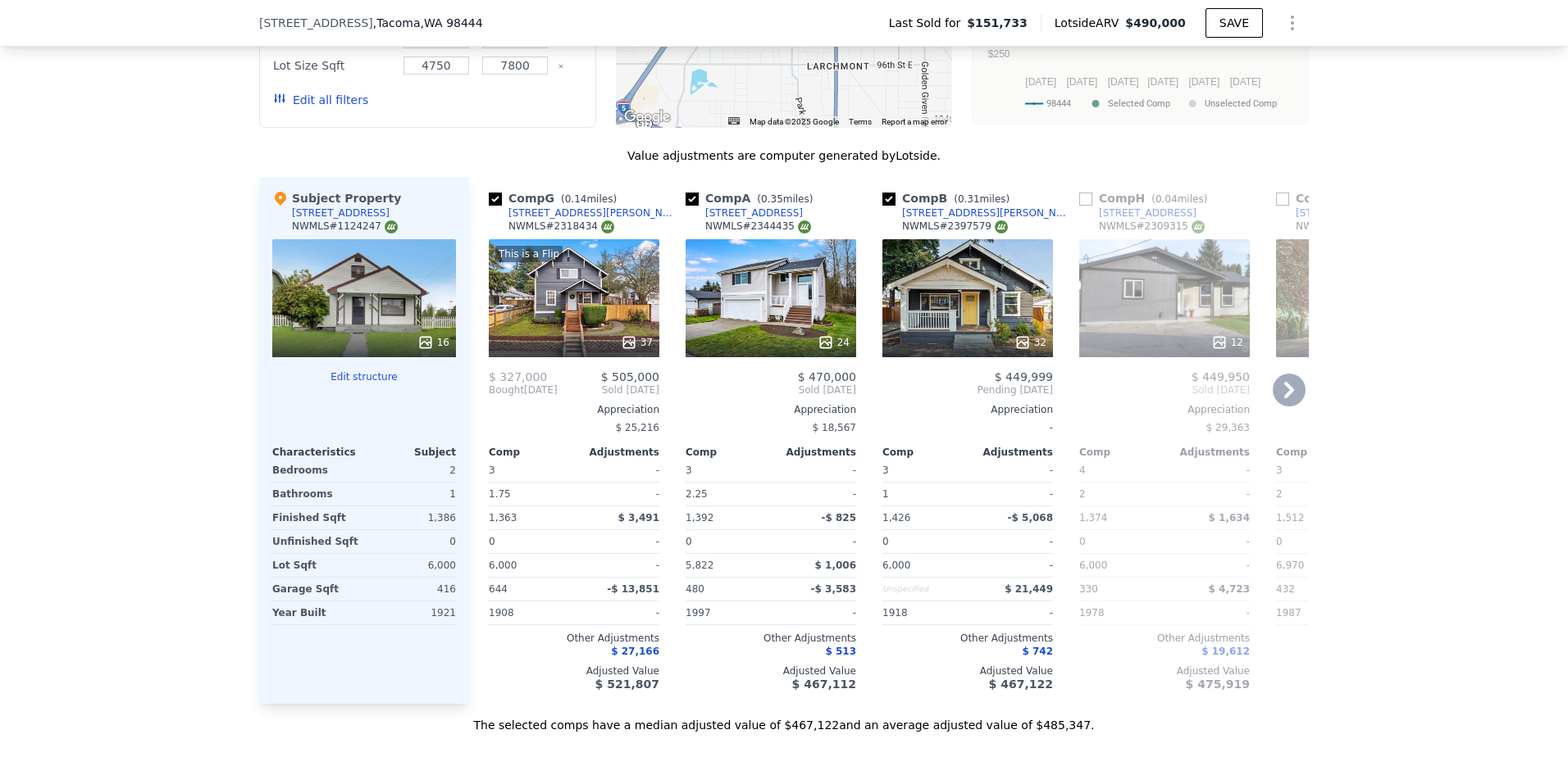
click at [1079, 206] on input "checkbox" at bounding box center [1085, 198] width 13 height 13
checkbox input "true"
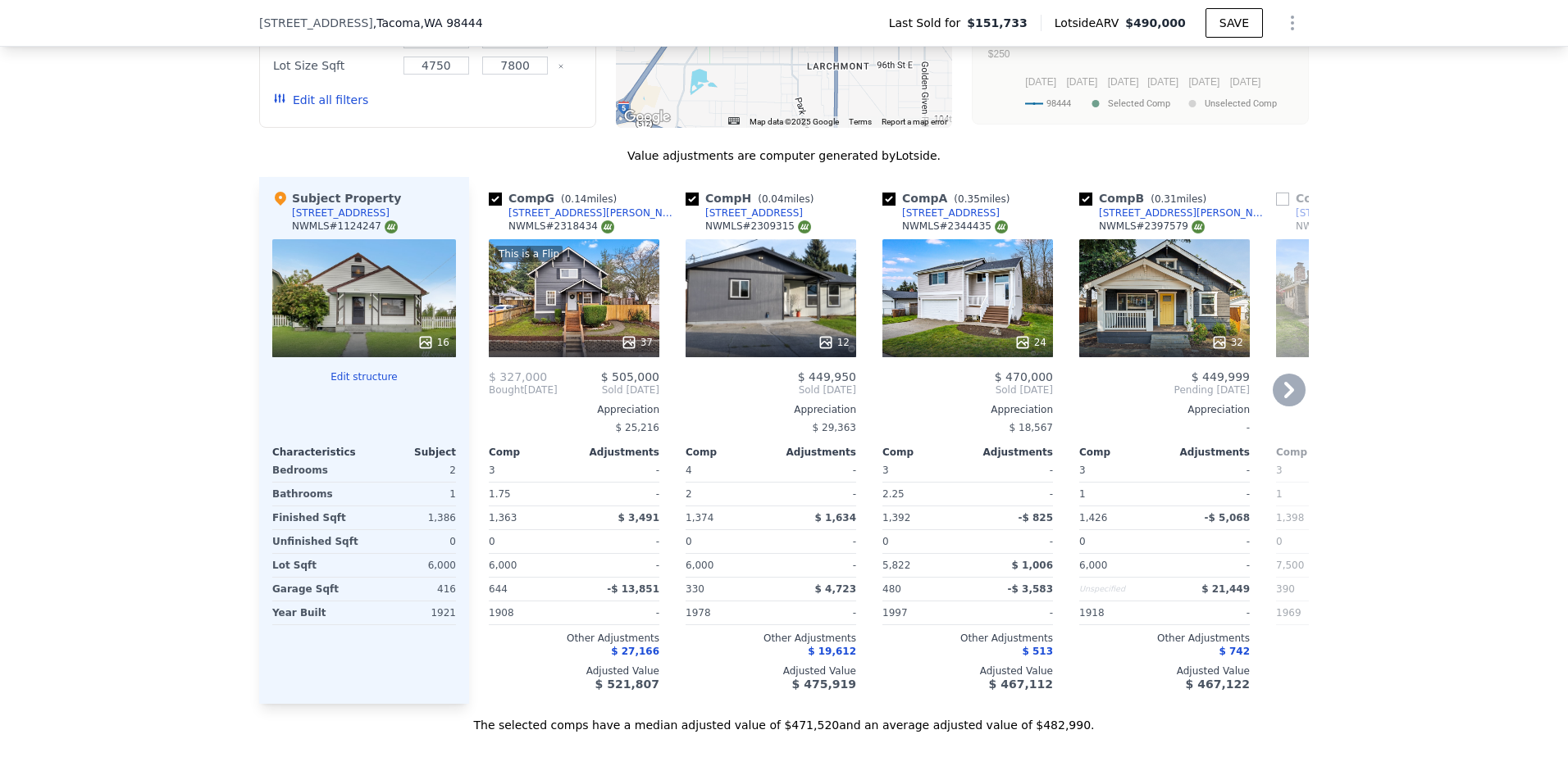
click at [1290, 402] on icon at bounding box center [1289, 390] width 32 height 32
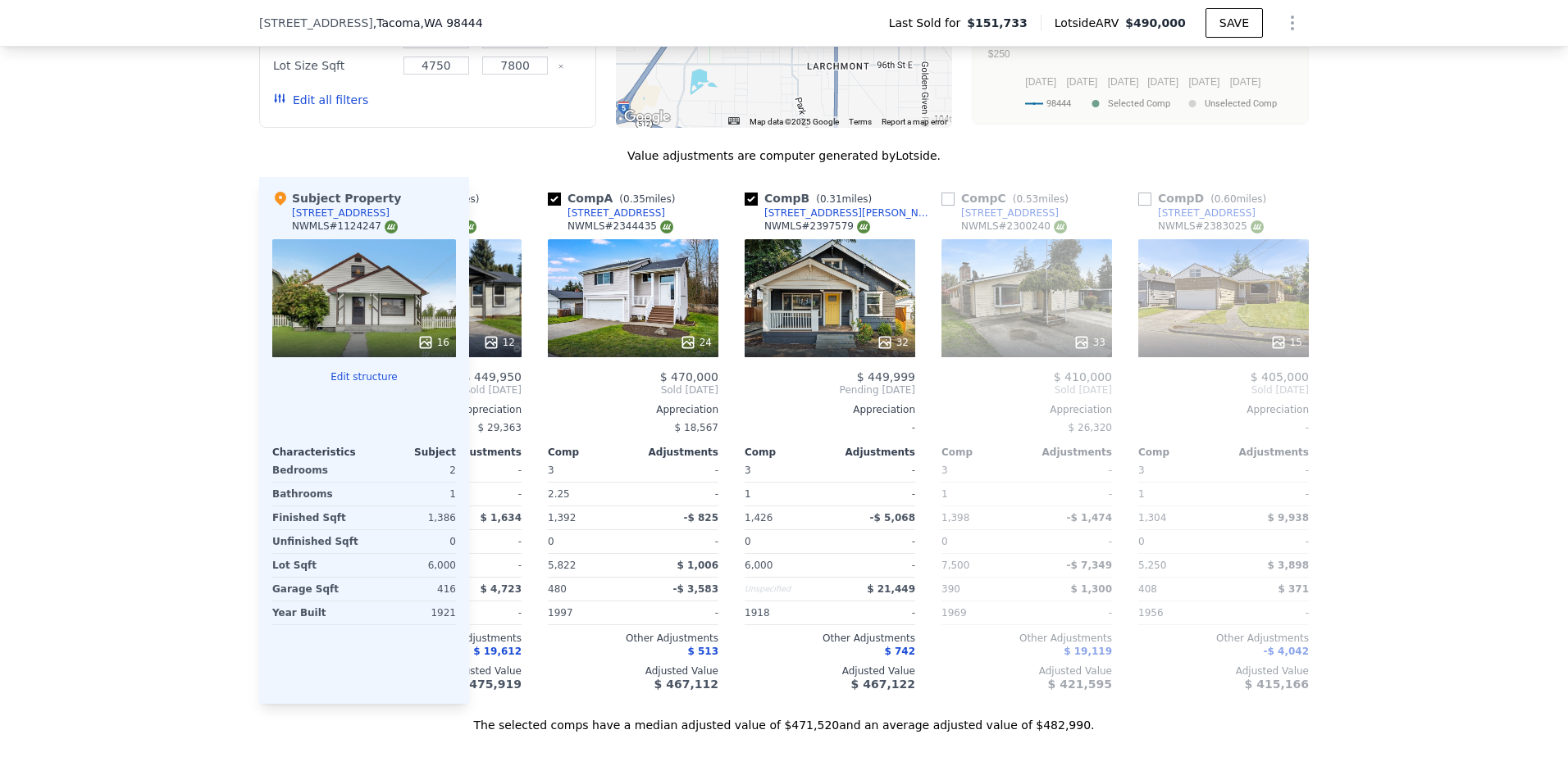
scroll to position [0, 393]
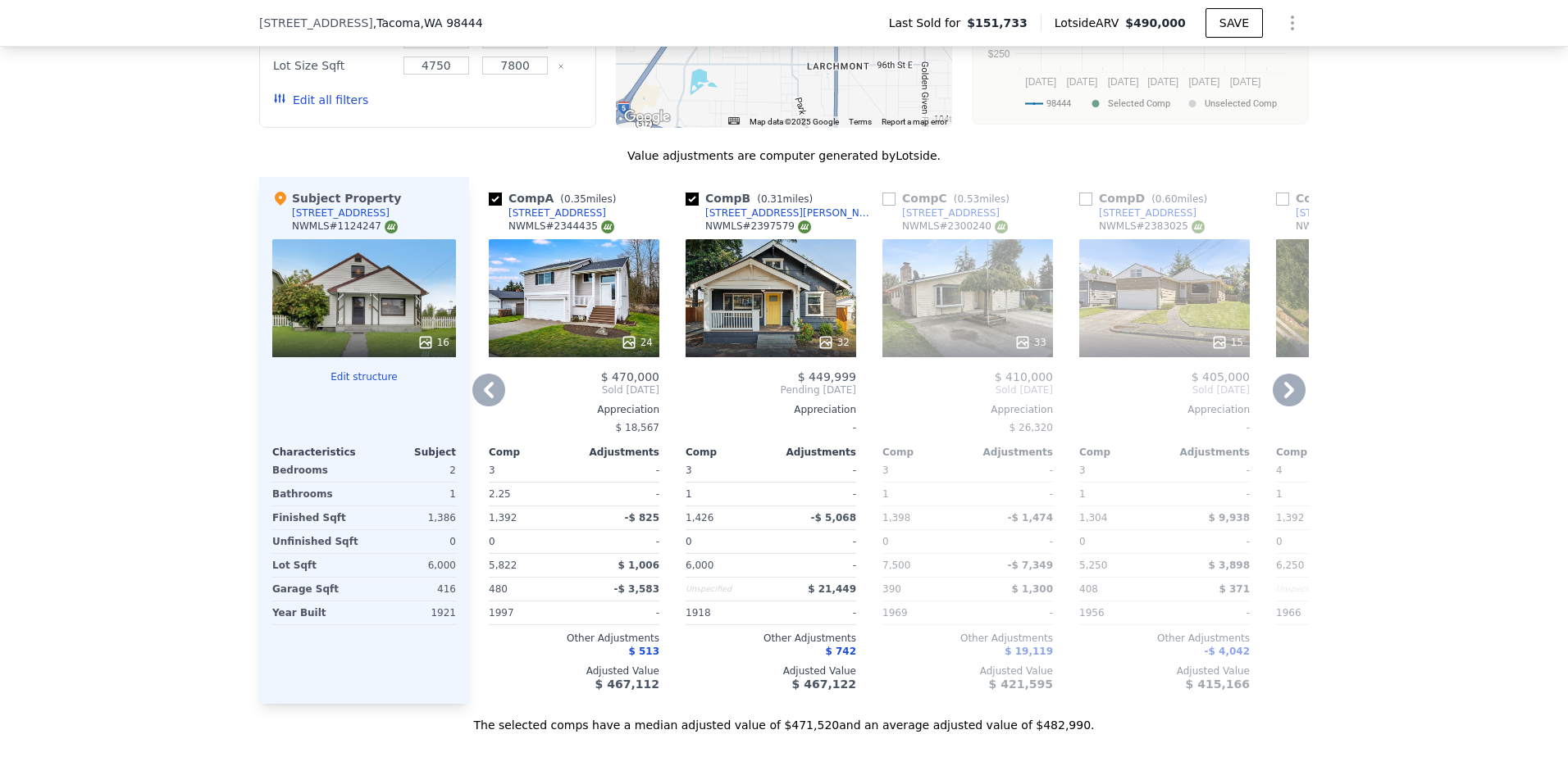
click at [882, 206] on input "checkbox" at bounding box center [888, 198] width 13 height 13
checkbox input "true"
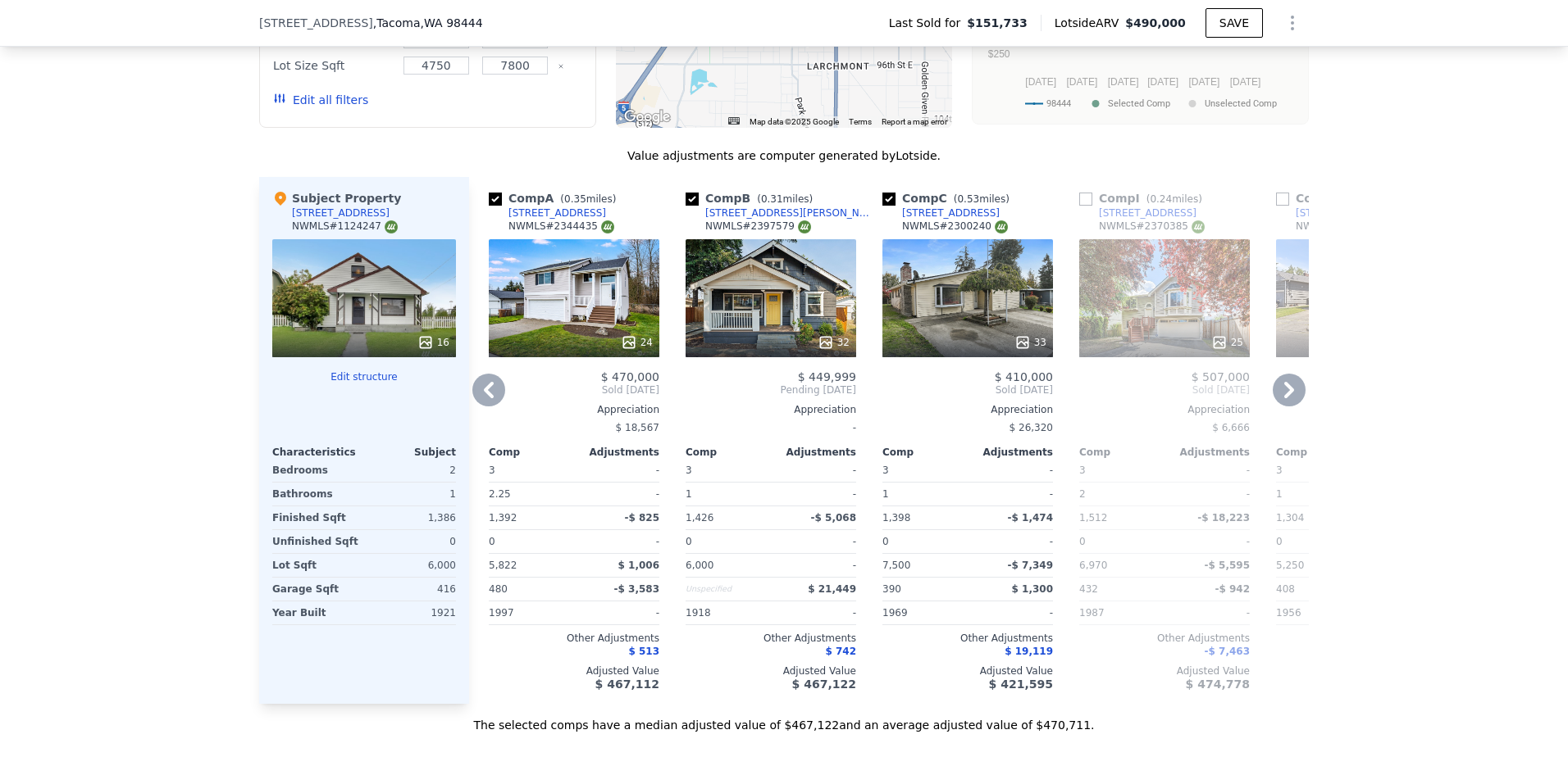
click at [1079, 206] on input "checkbox" at bounding box center [1085, 198] width 13 height 13
checkbox input "true"
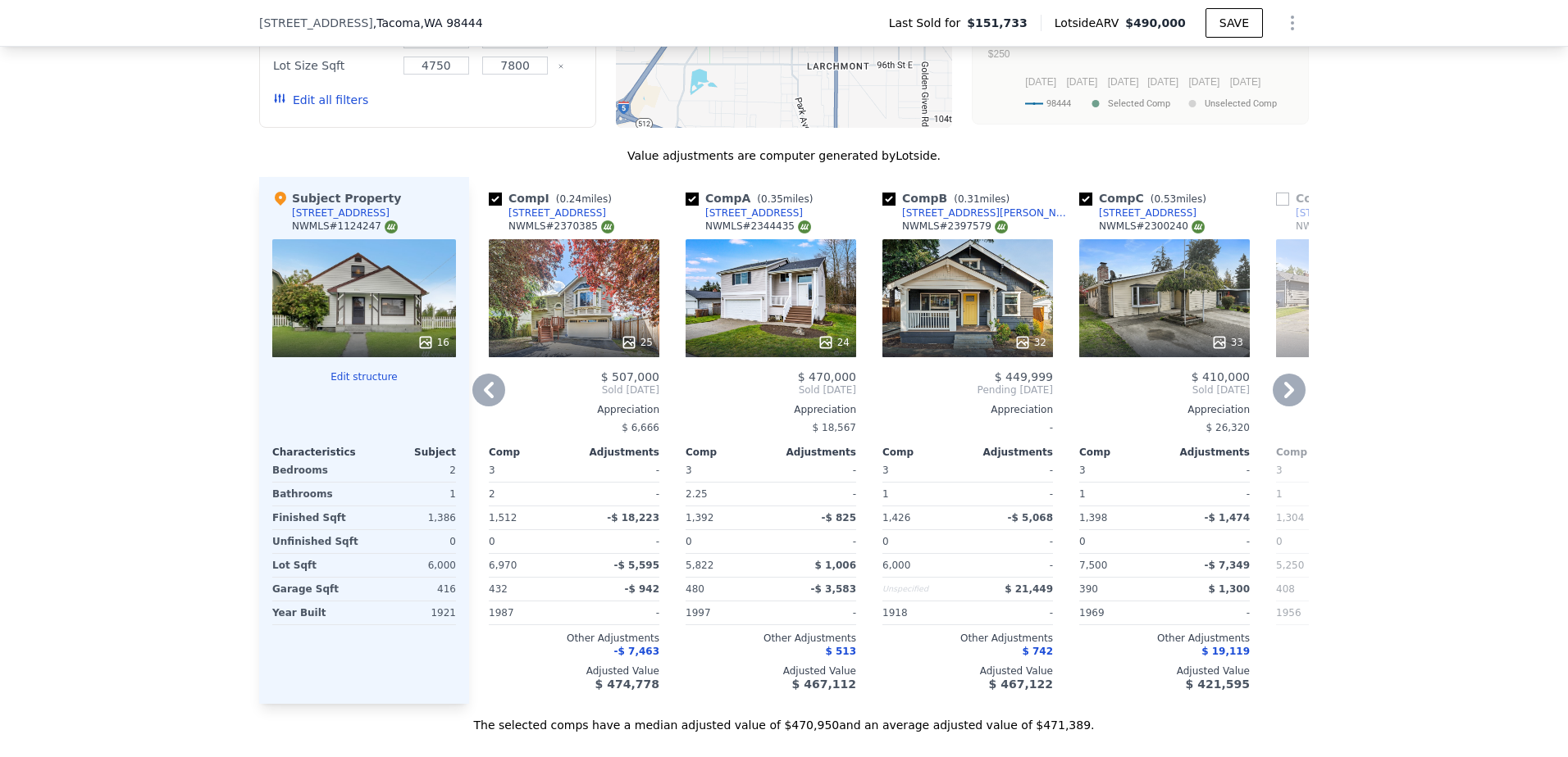
click at [1287, 404] on icon at bounding box center [1289, 390] width 32 height 32
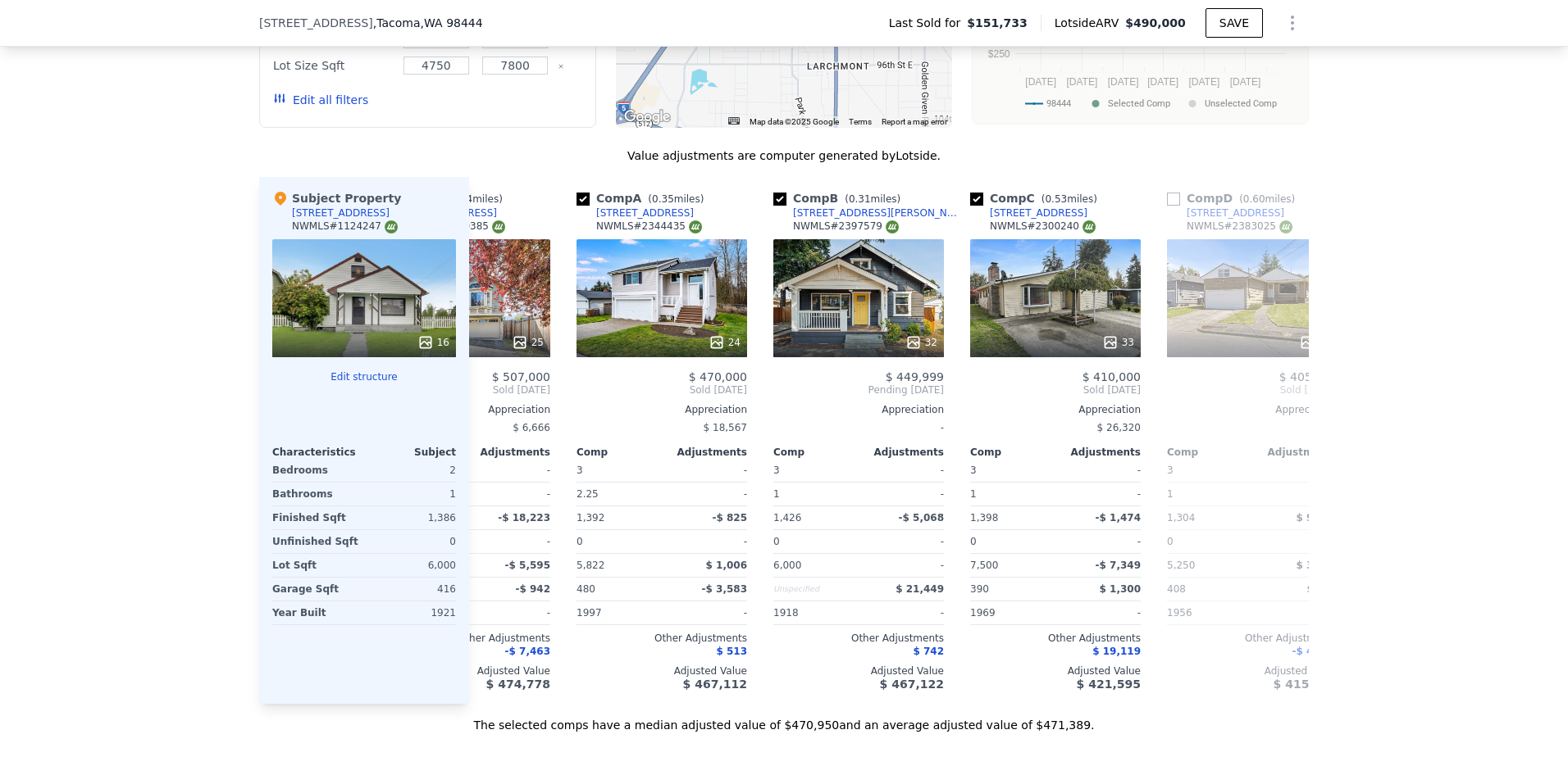
scroll to position [0, 787]
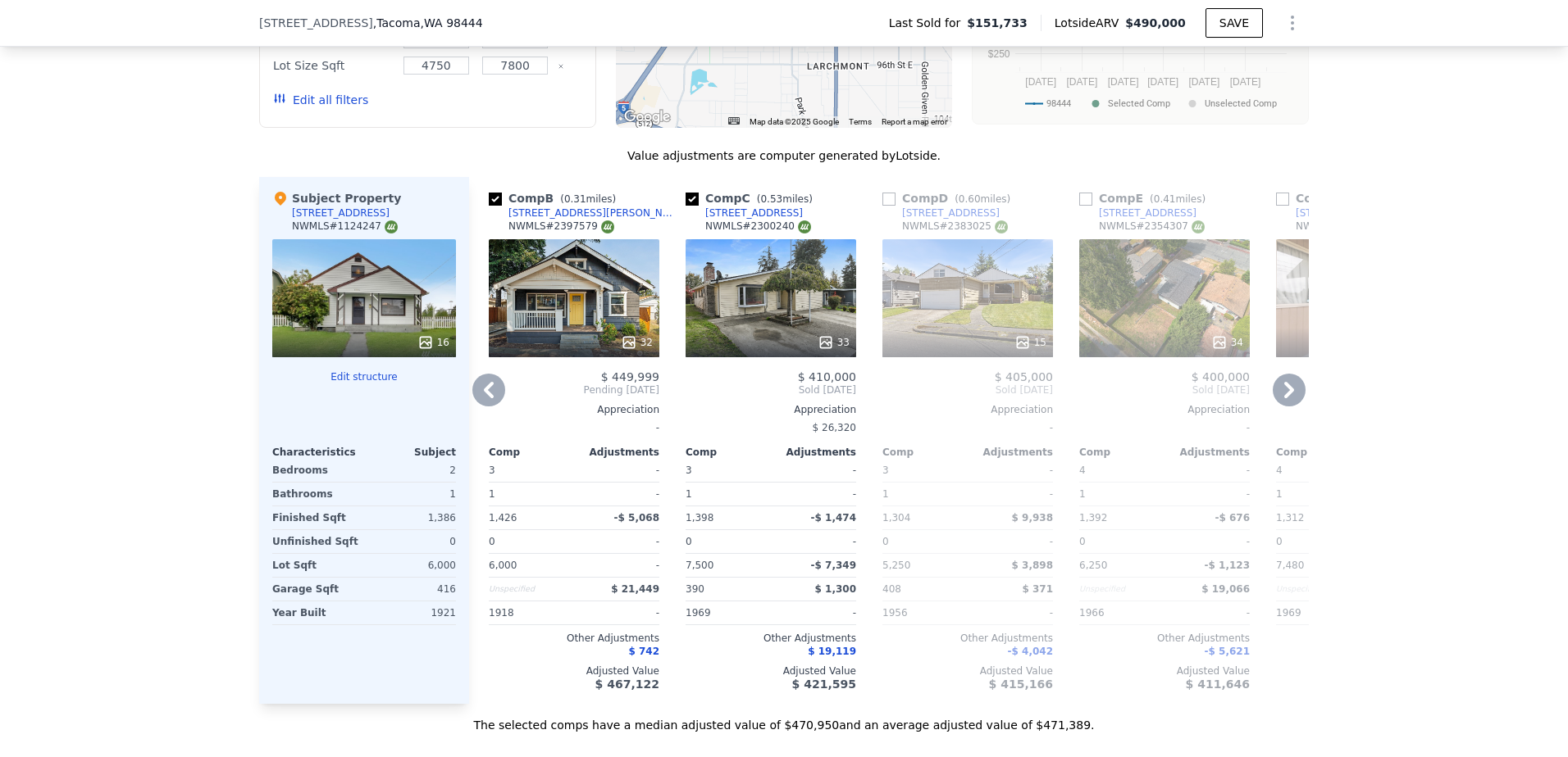
click at [882, 206] on input "checkbox" at bounding box center [888, 198] width 13 height 13
checkbox input "true"
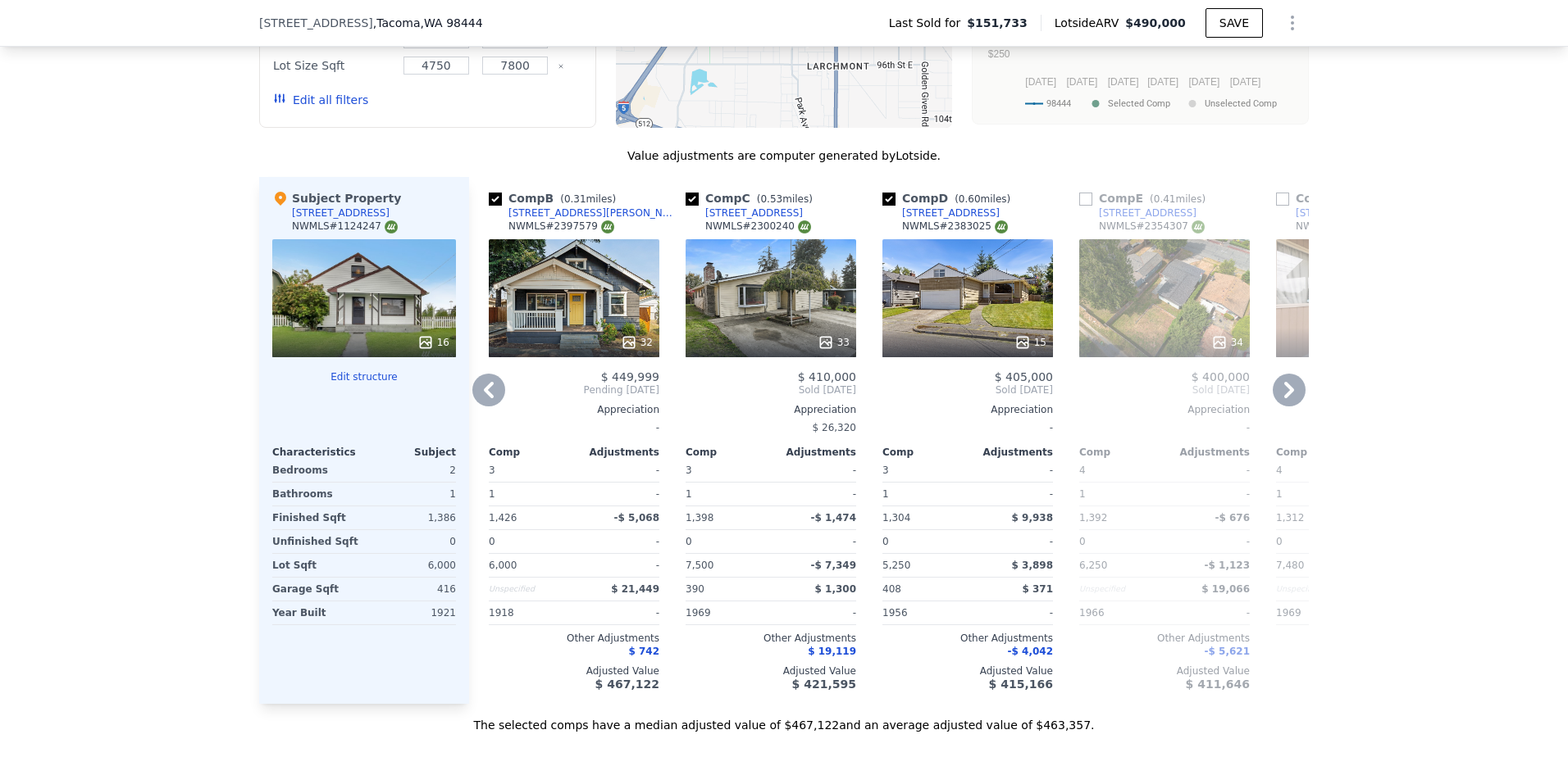
click at [1079, 206] on input "checkbox" at bounding box center [1085, 198] width 13 height 13
checkbox input "true"
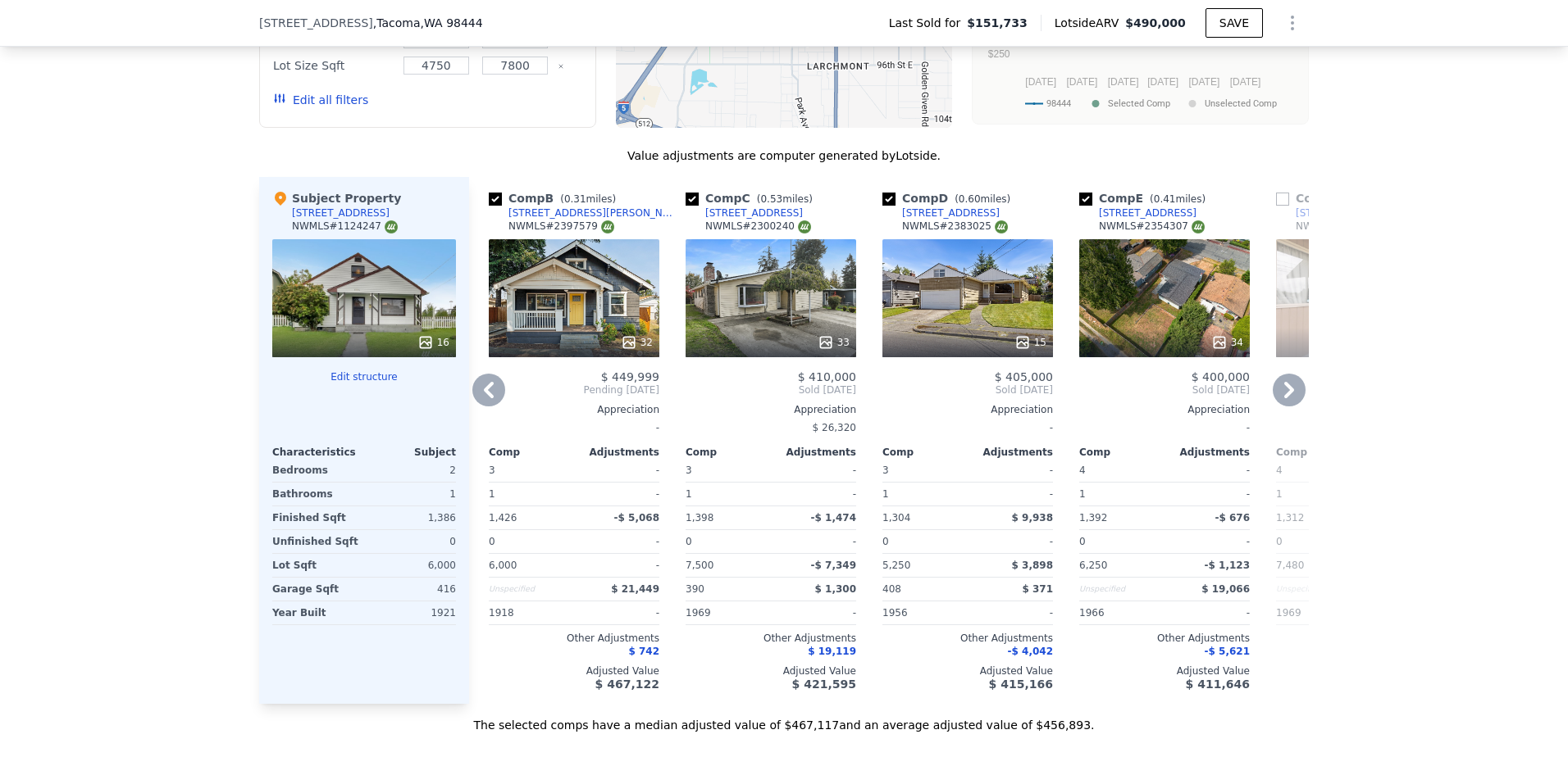
click at [1279, 218] on link "[STREET_ADDRESS]" at bounding box center [1335, 213] width 117 height 13
click at [1294, 395] on icon at bounding box center [1289, 390] width 32 height 32
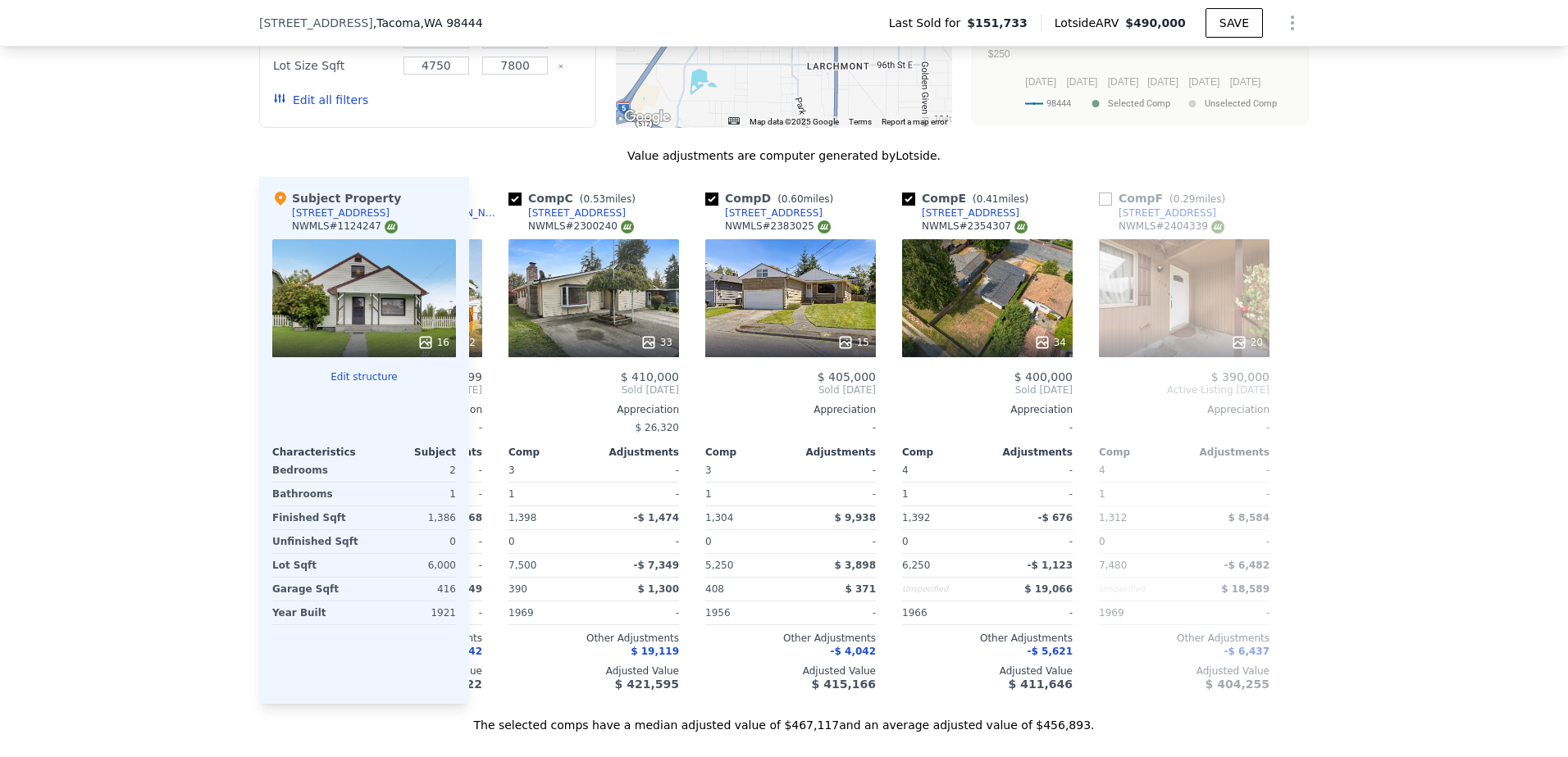
scroll to position [0, 971]
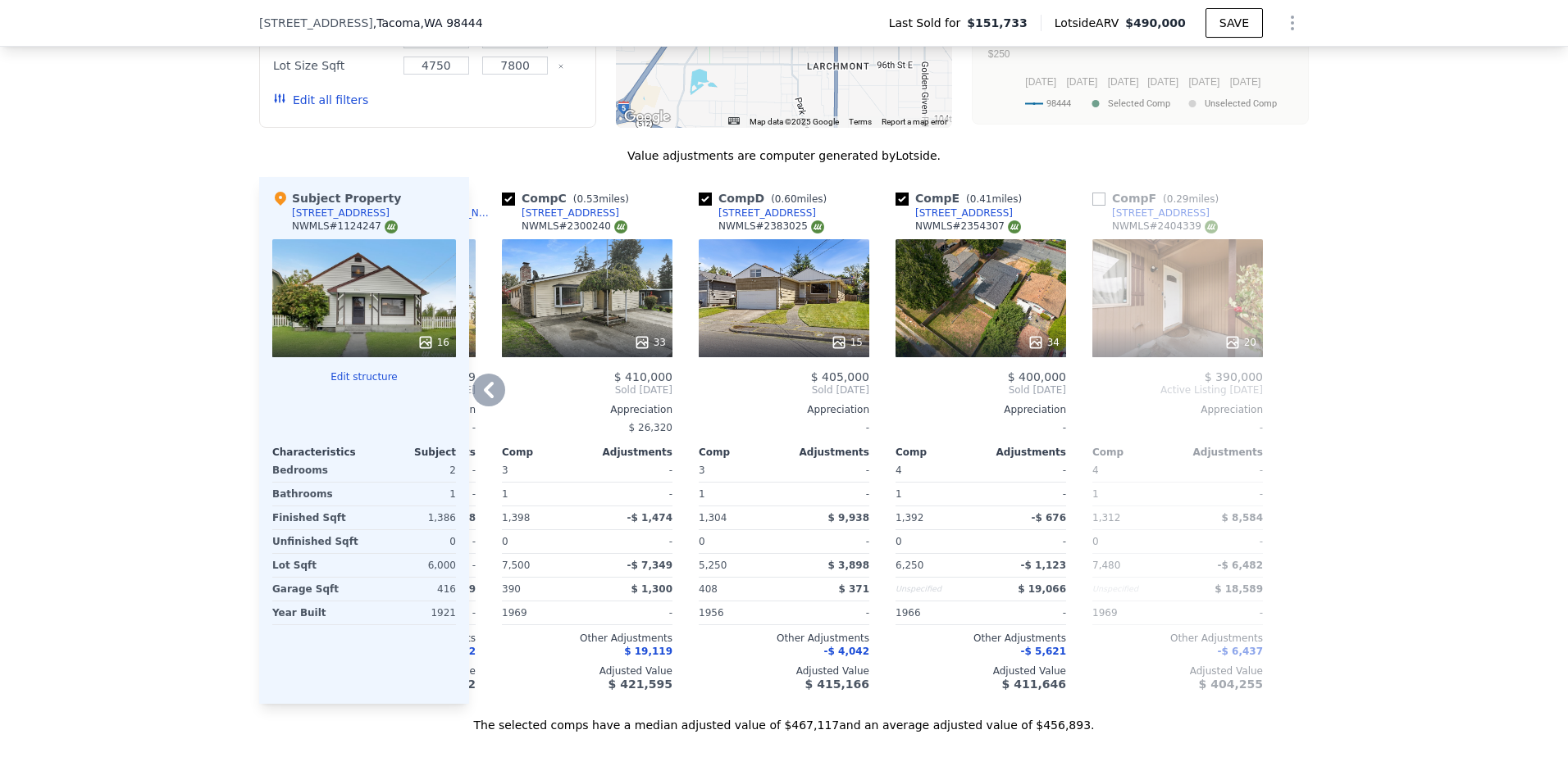
click at [1094, 206] on input "checkbox" at bounding box center [1099, 198] width 13 height 13
checkbox input "true"
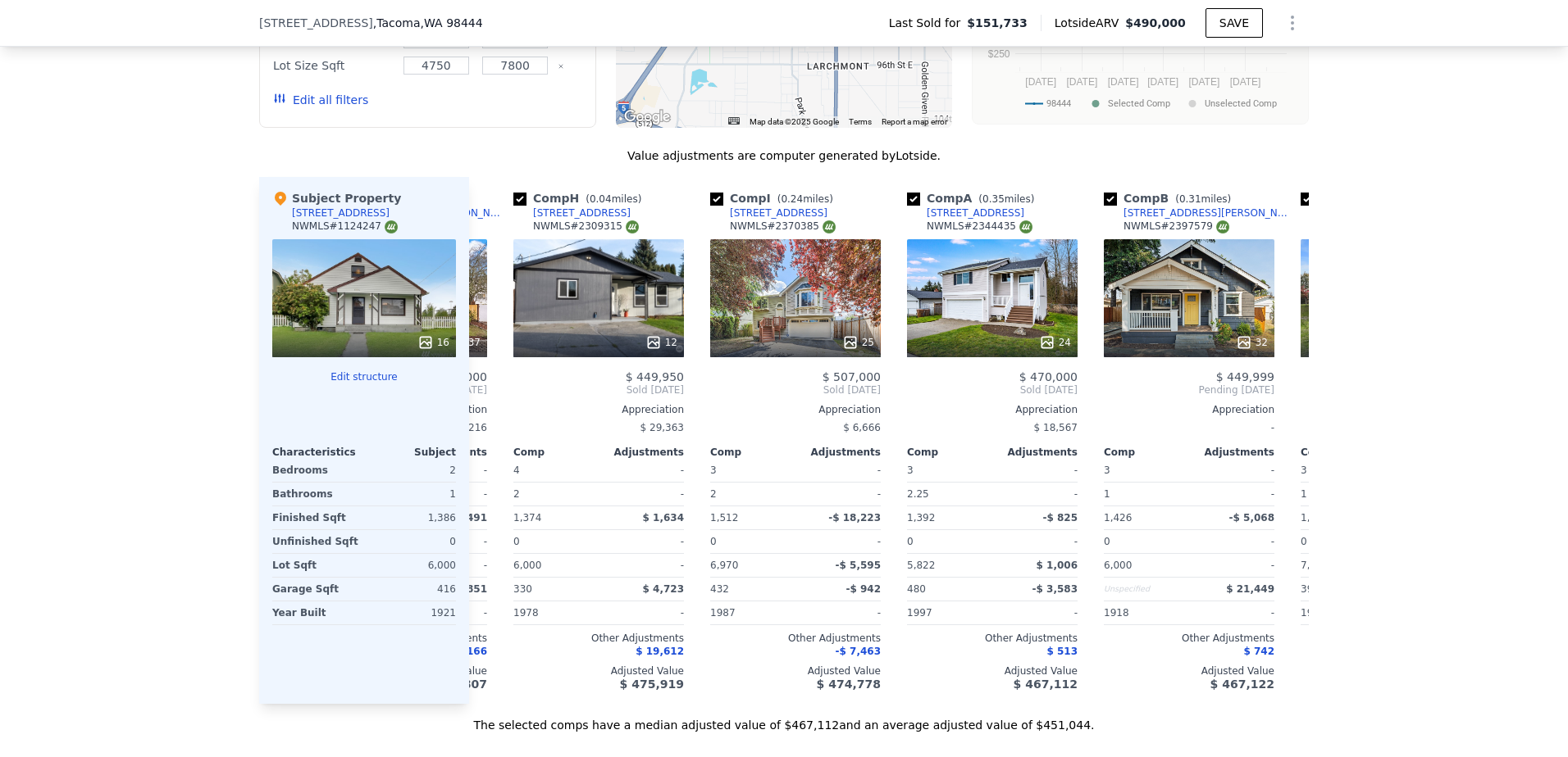
scroll to position [0, 0]
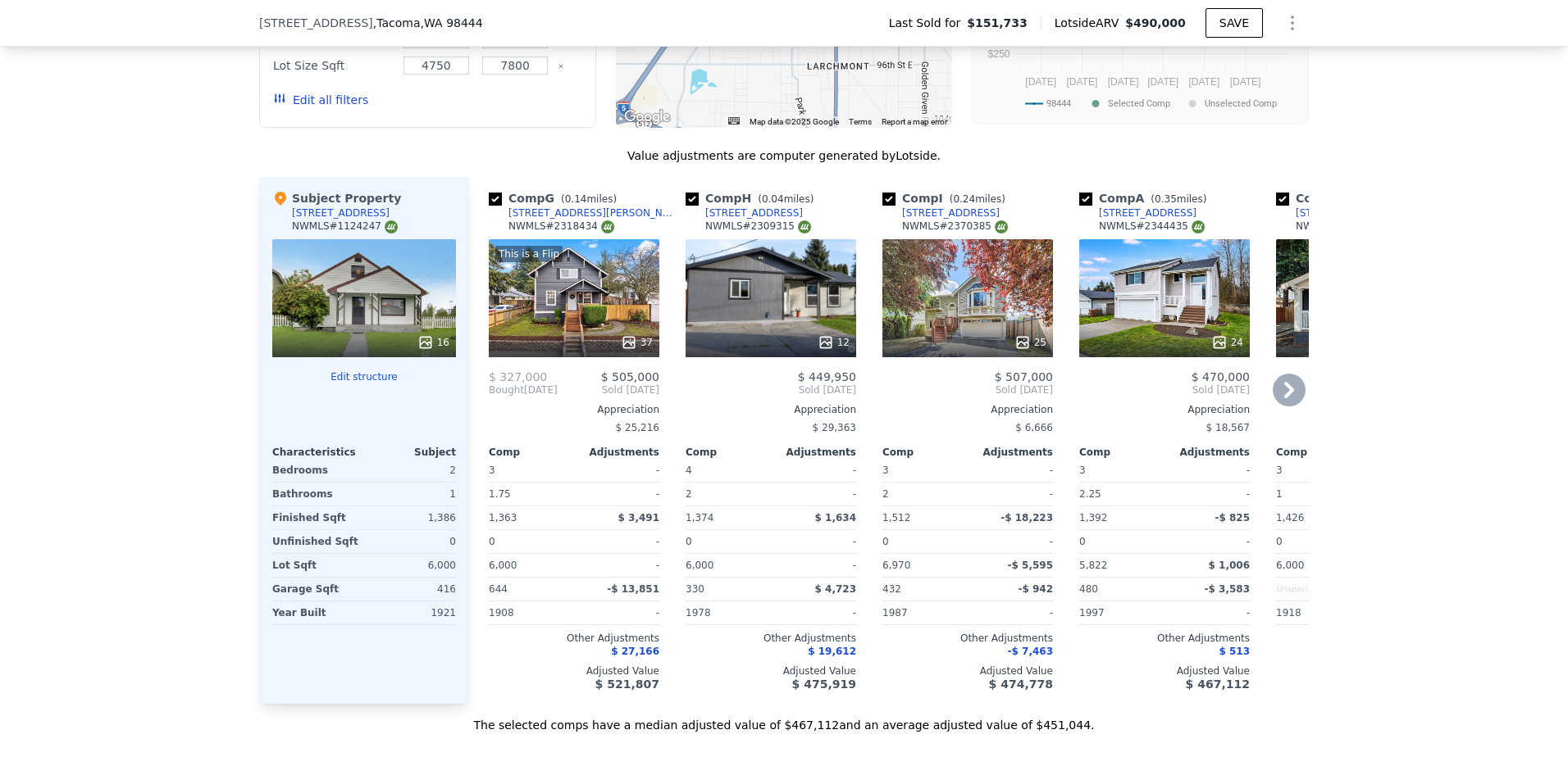
click at [820, 348] on icon at bounding box center [825, 342] width 10 height 10
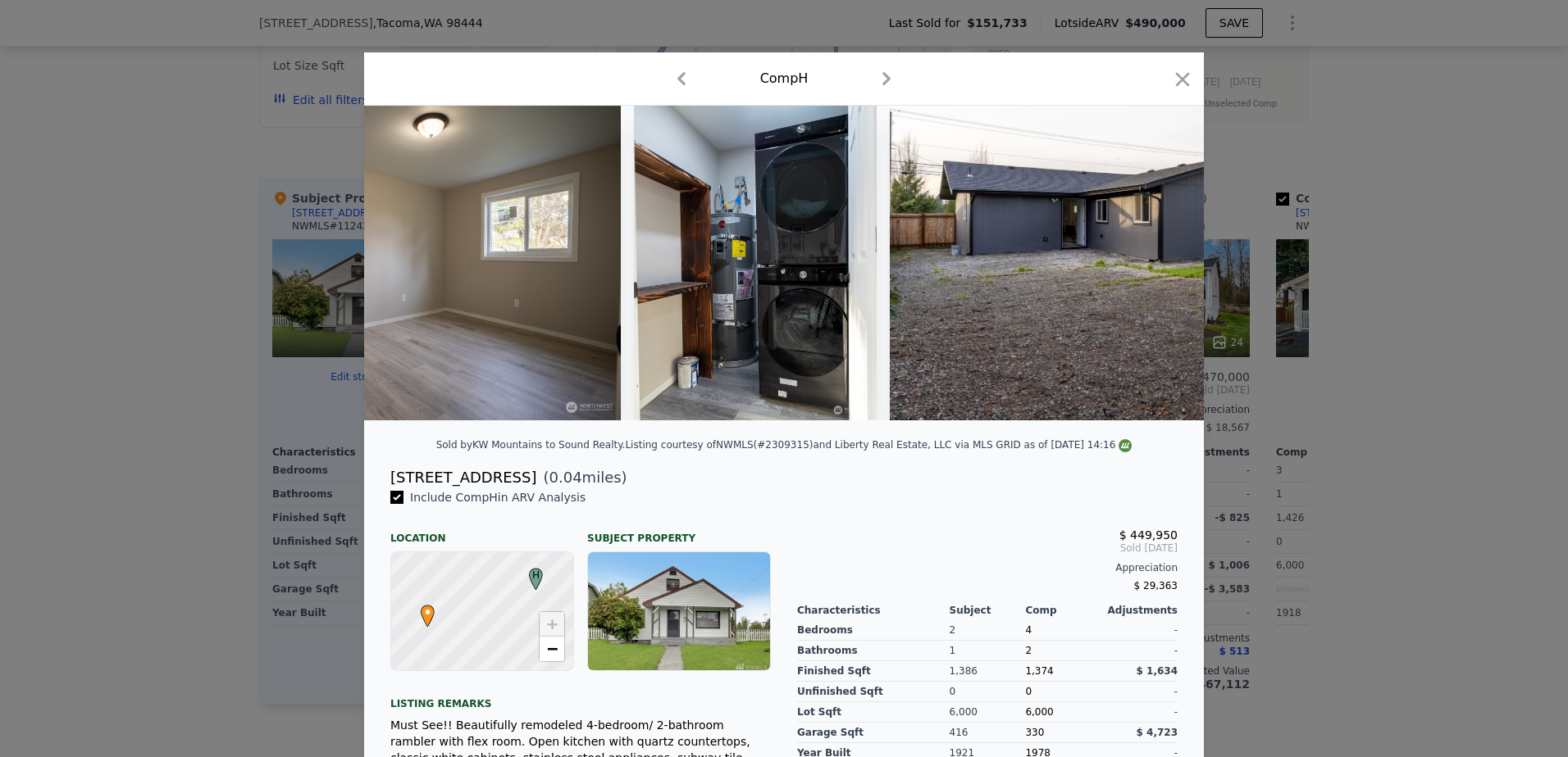
scroll to position [0, 5357]
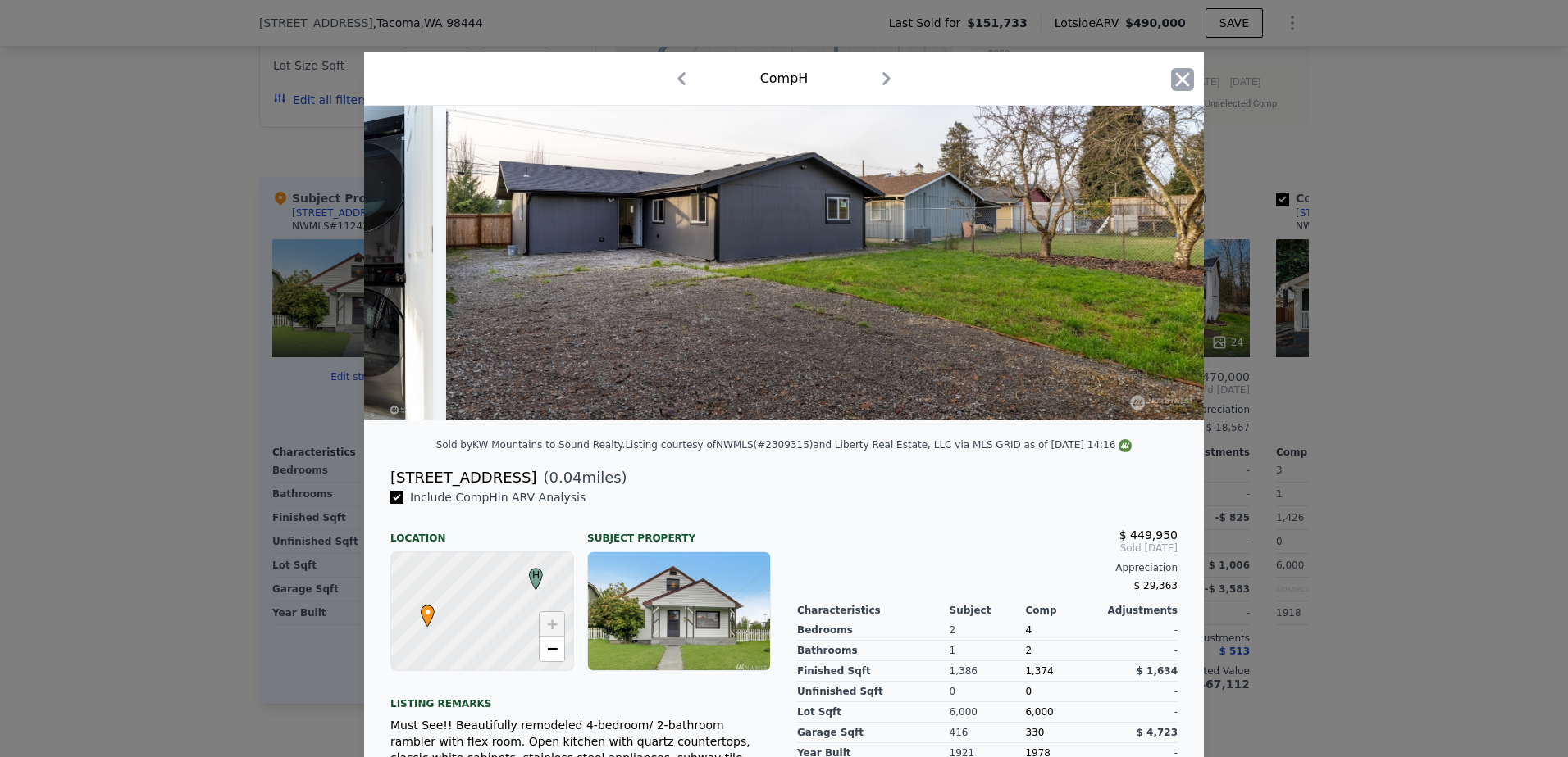
click at [1181, 77] on icon "button" at bounding box center [1182, 79] width 23 height 23
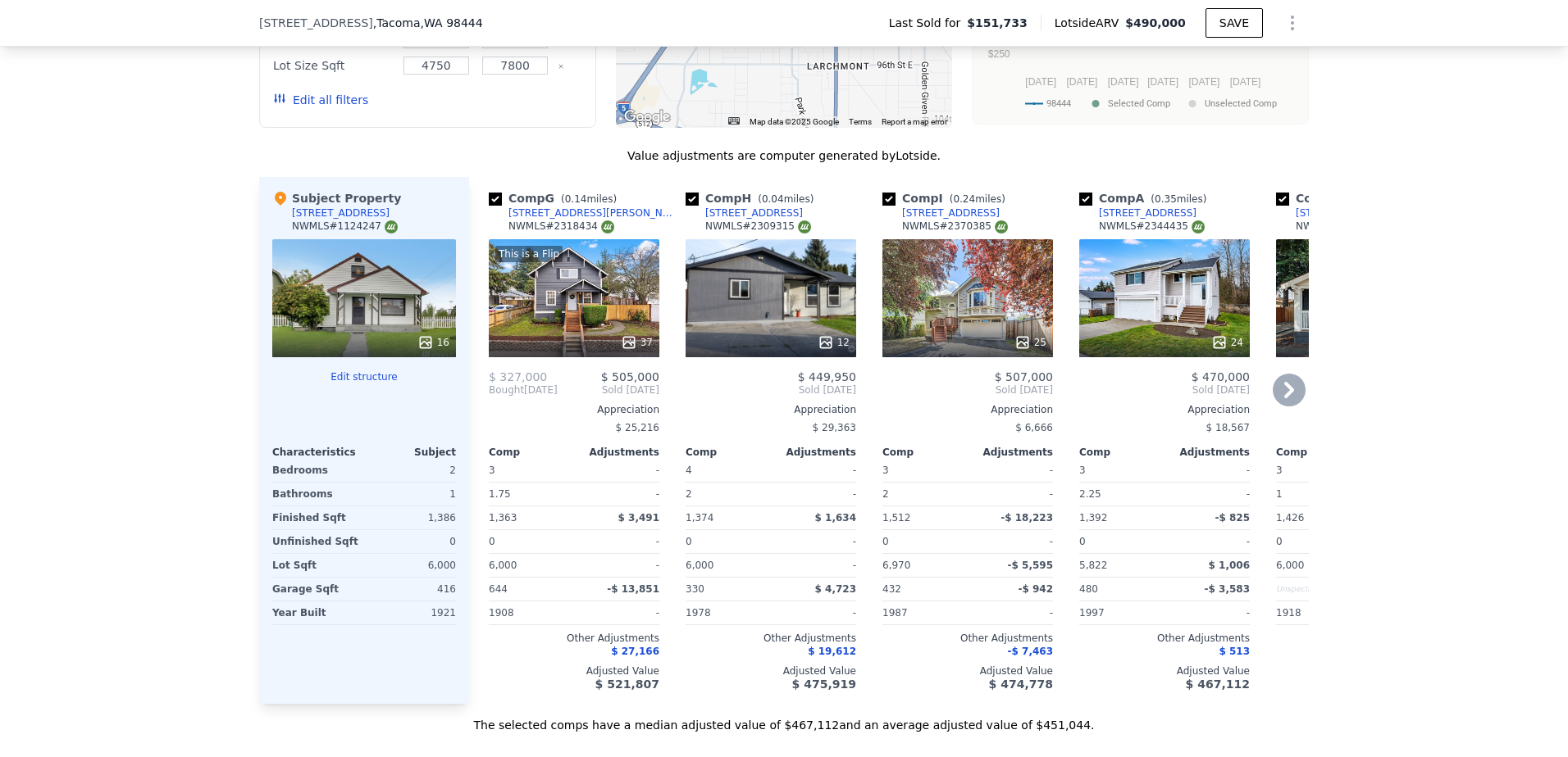
click at [1277, 401] on icon at bounding box center [1289, 390] width 32 height 32
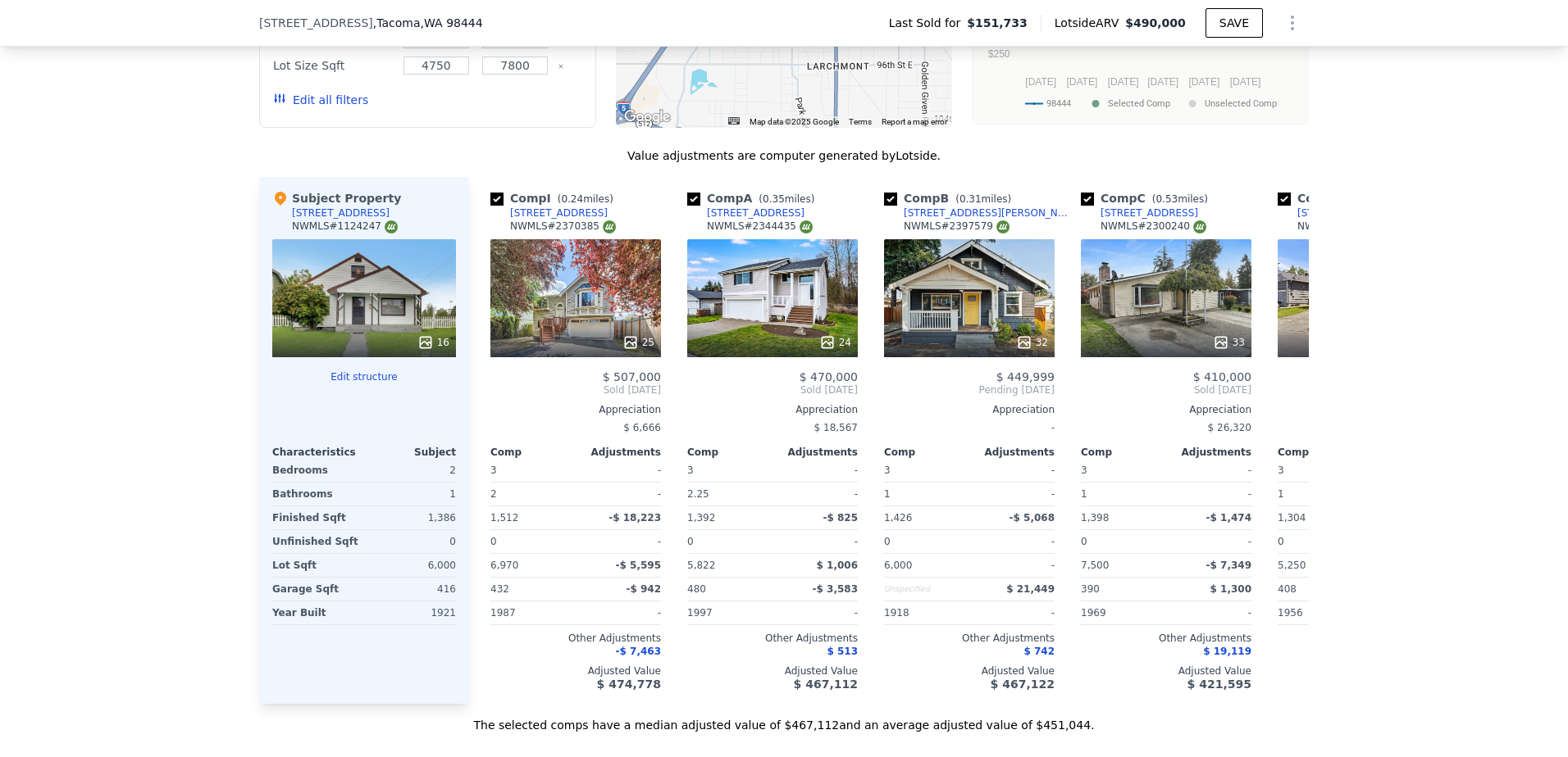
scroll to position [0, 393]
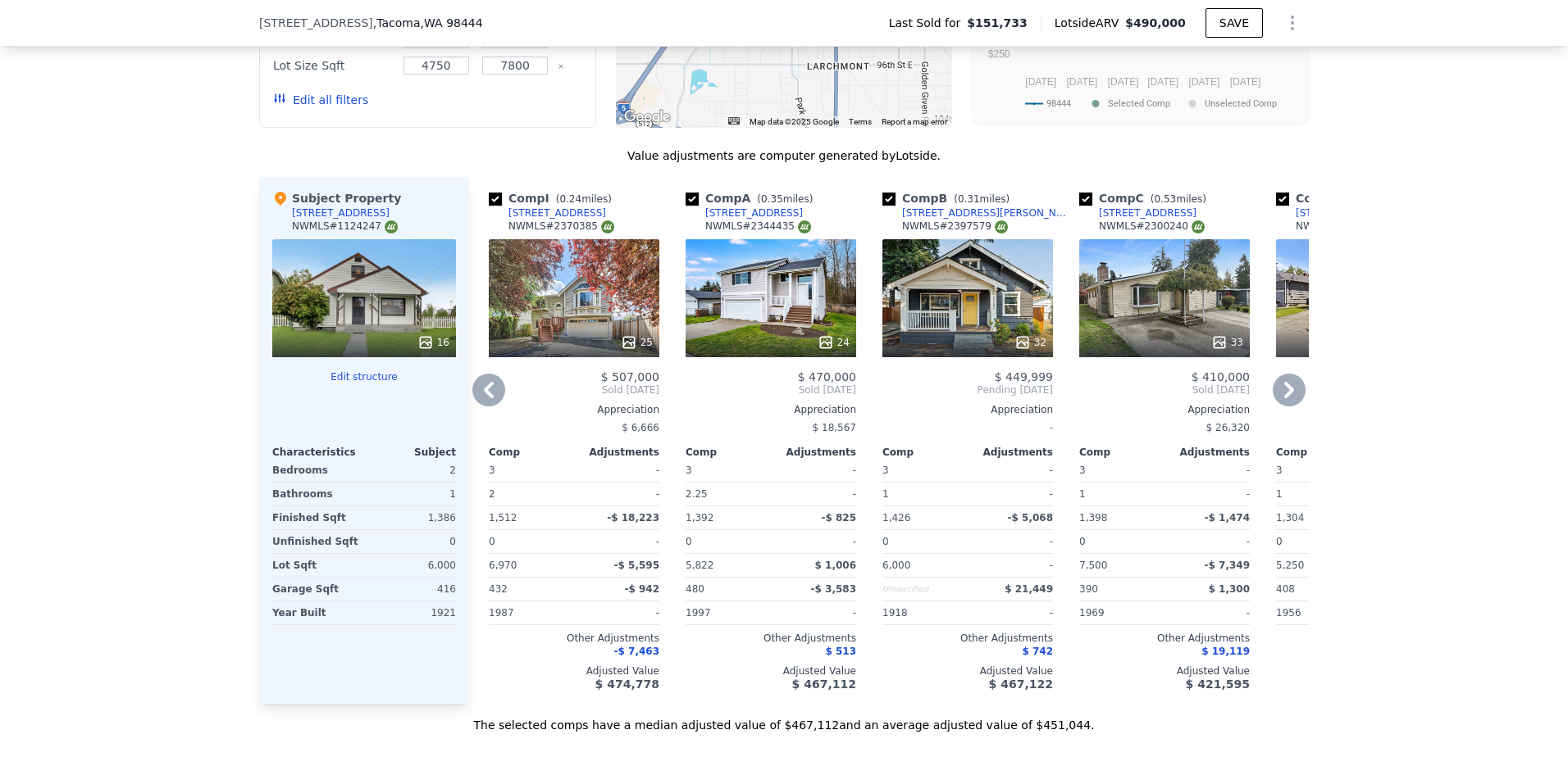
click at [484, 398] on icon at bounding box center [489, 390] width 10 height 16
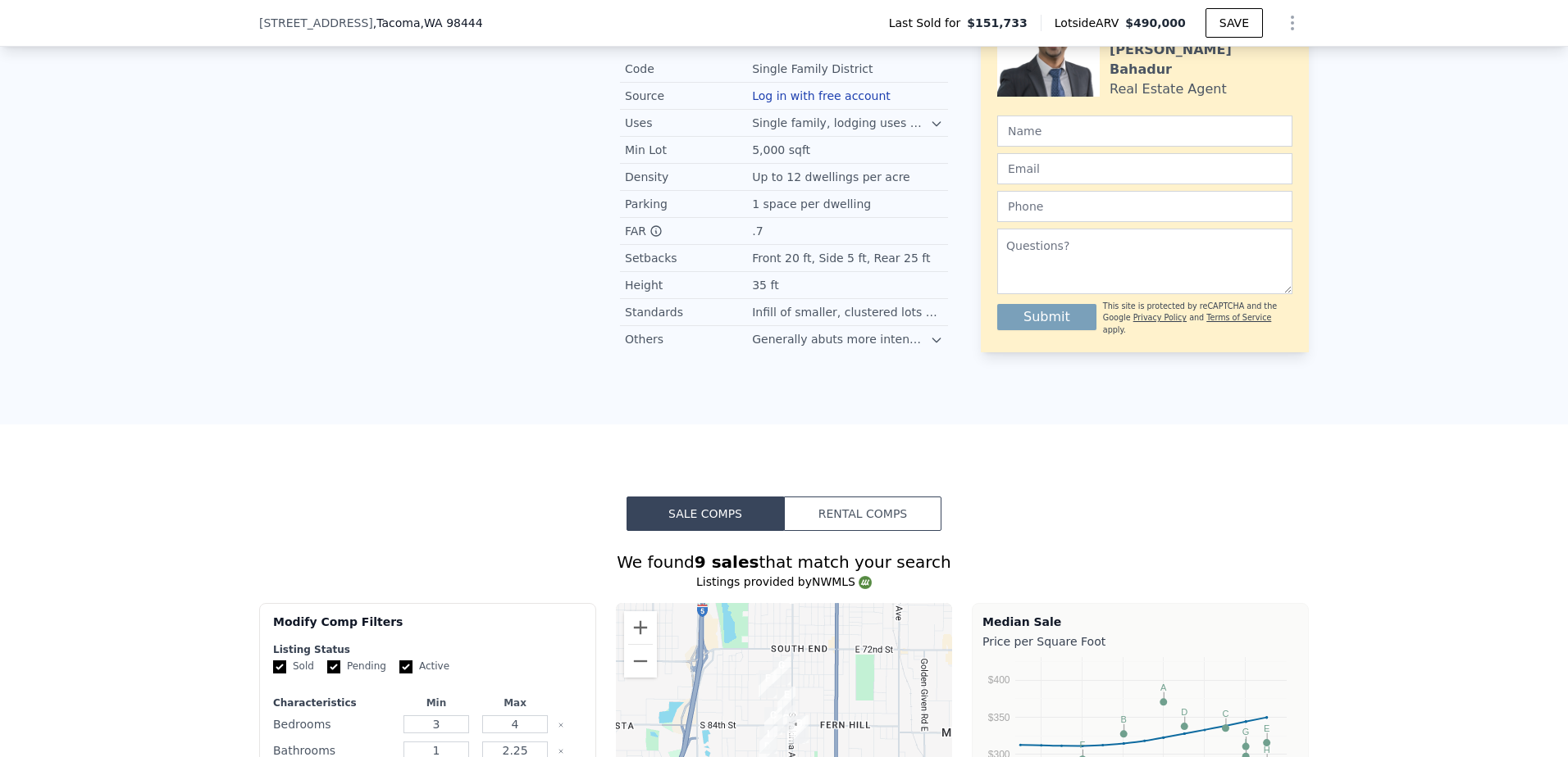
scroll to position [573, 0]
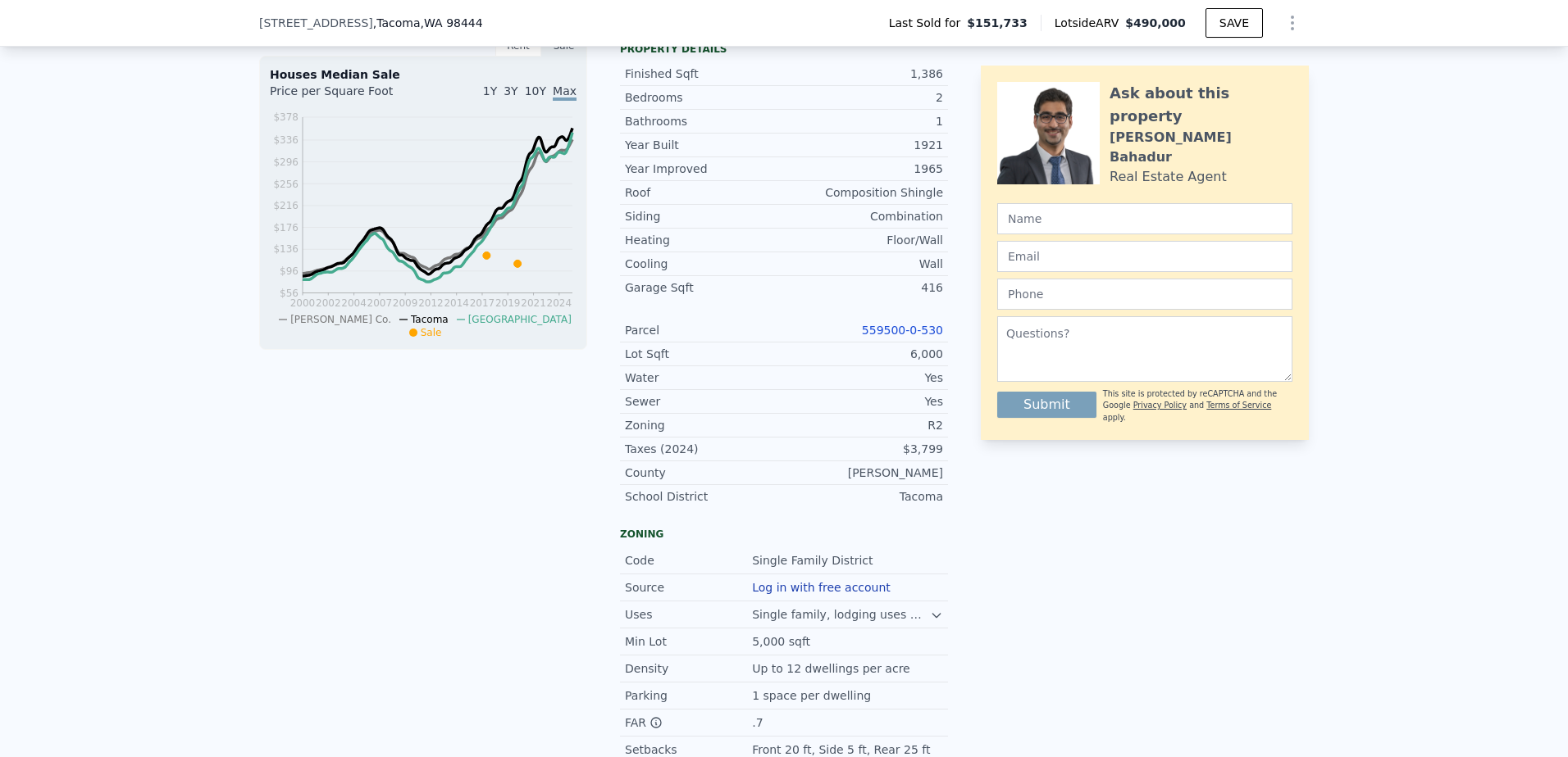
type input "996"
type input "1512"
type input "5100"
type input "7965"
checkbox input "false"
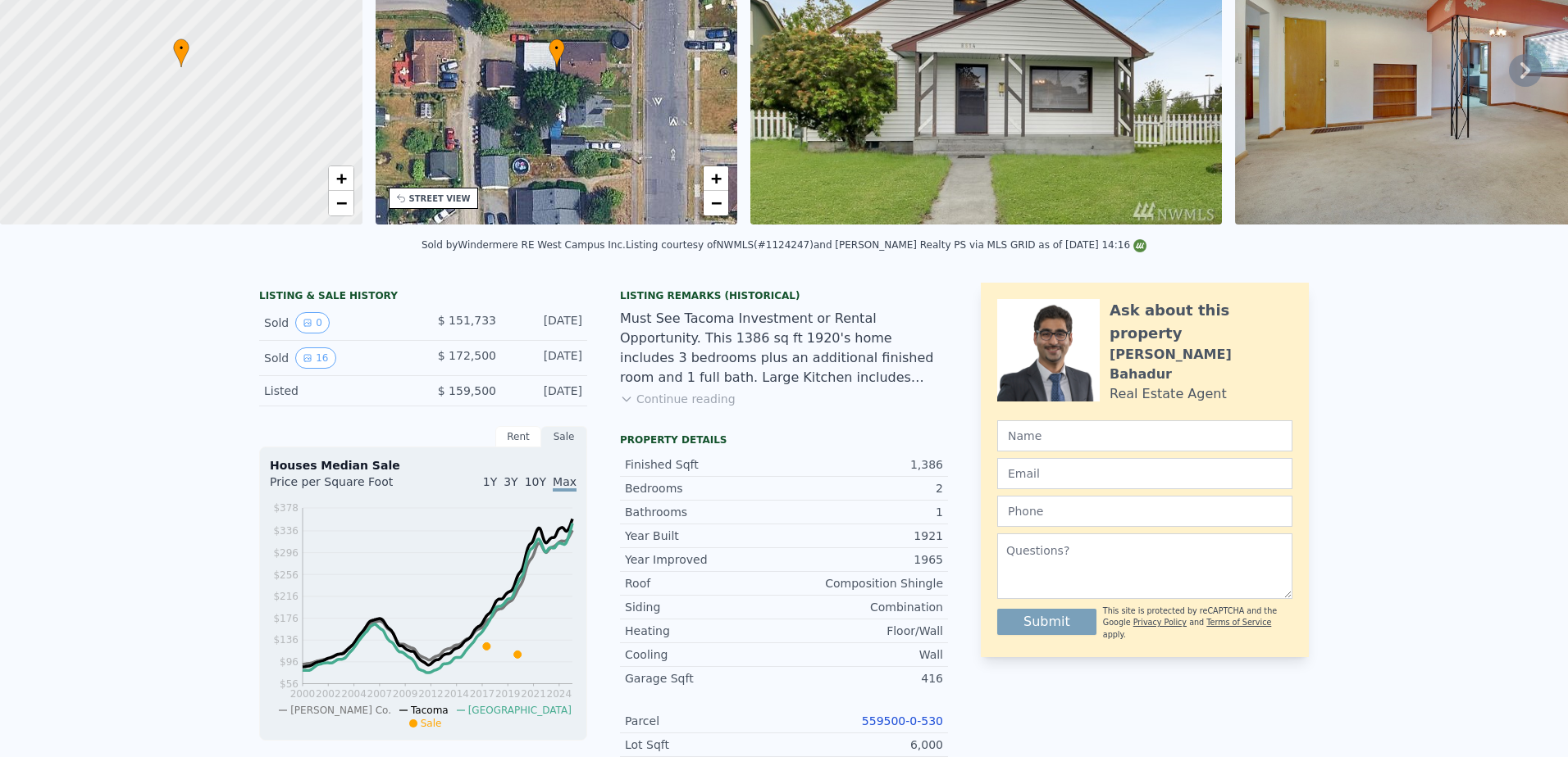
scroll to position [0, 0]
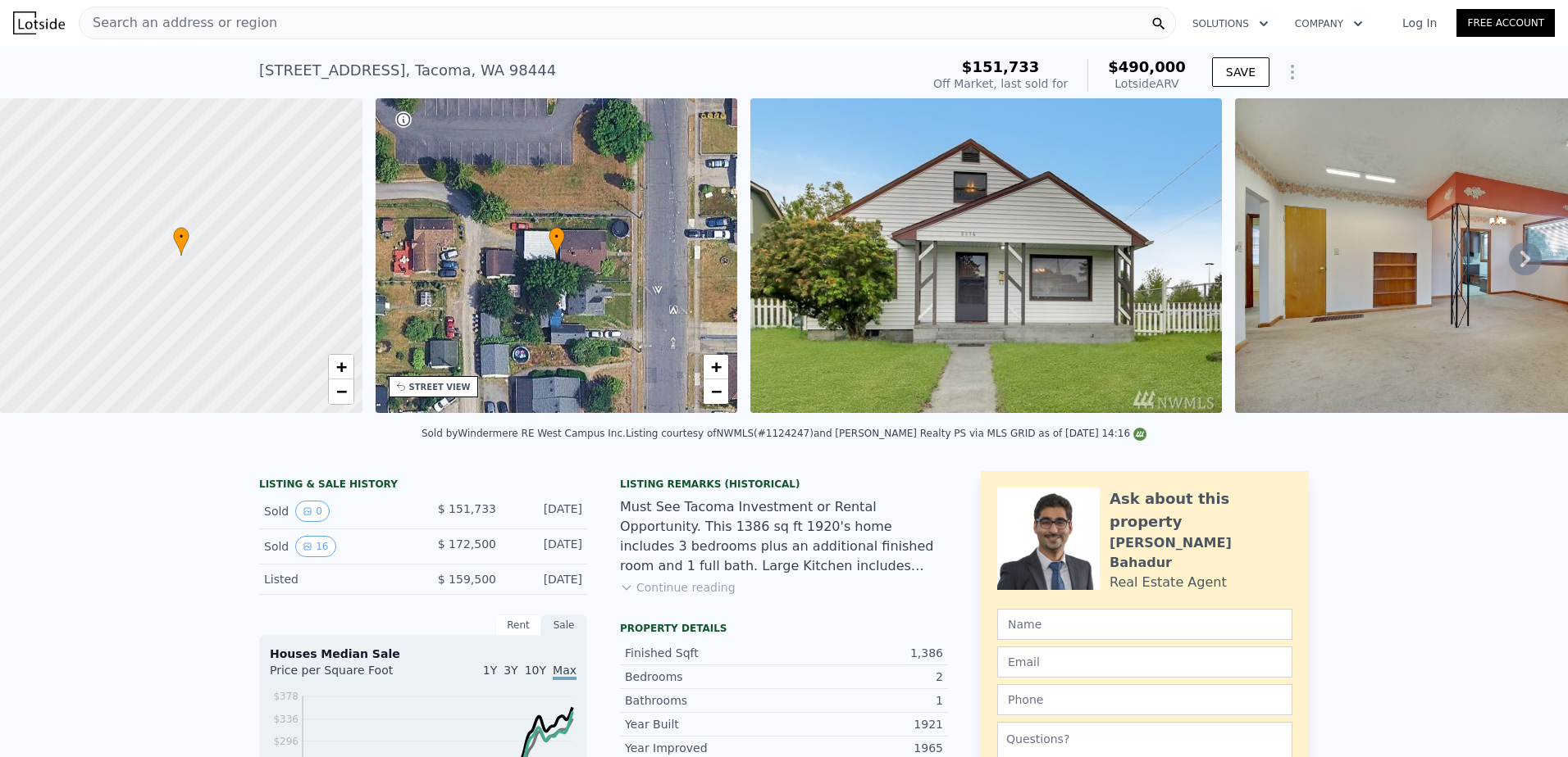
click at [693, 596] on button "Continue reading" at bounding box center [677, 587] width 115 height 16
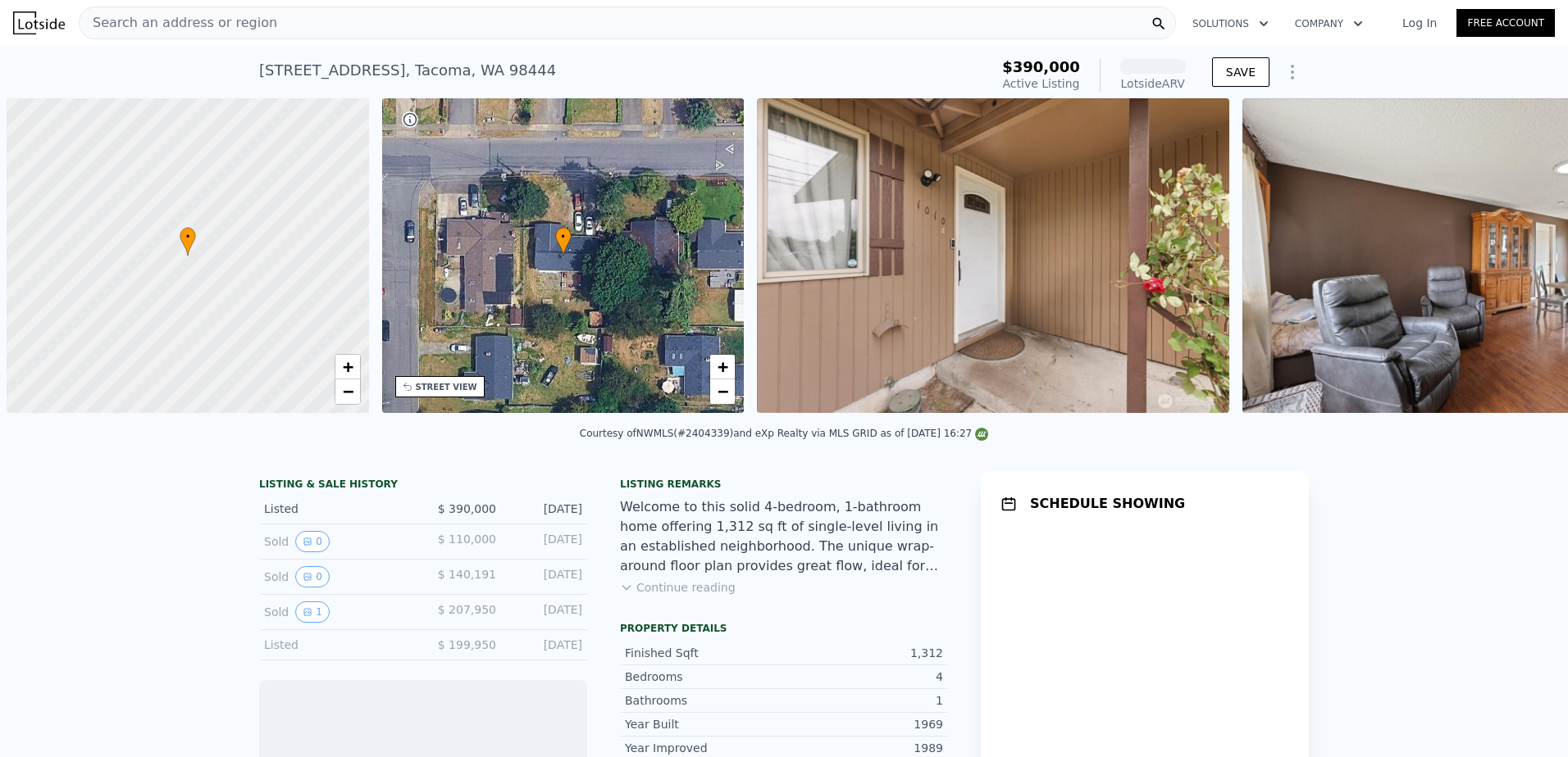
scroll to position [0, 7]
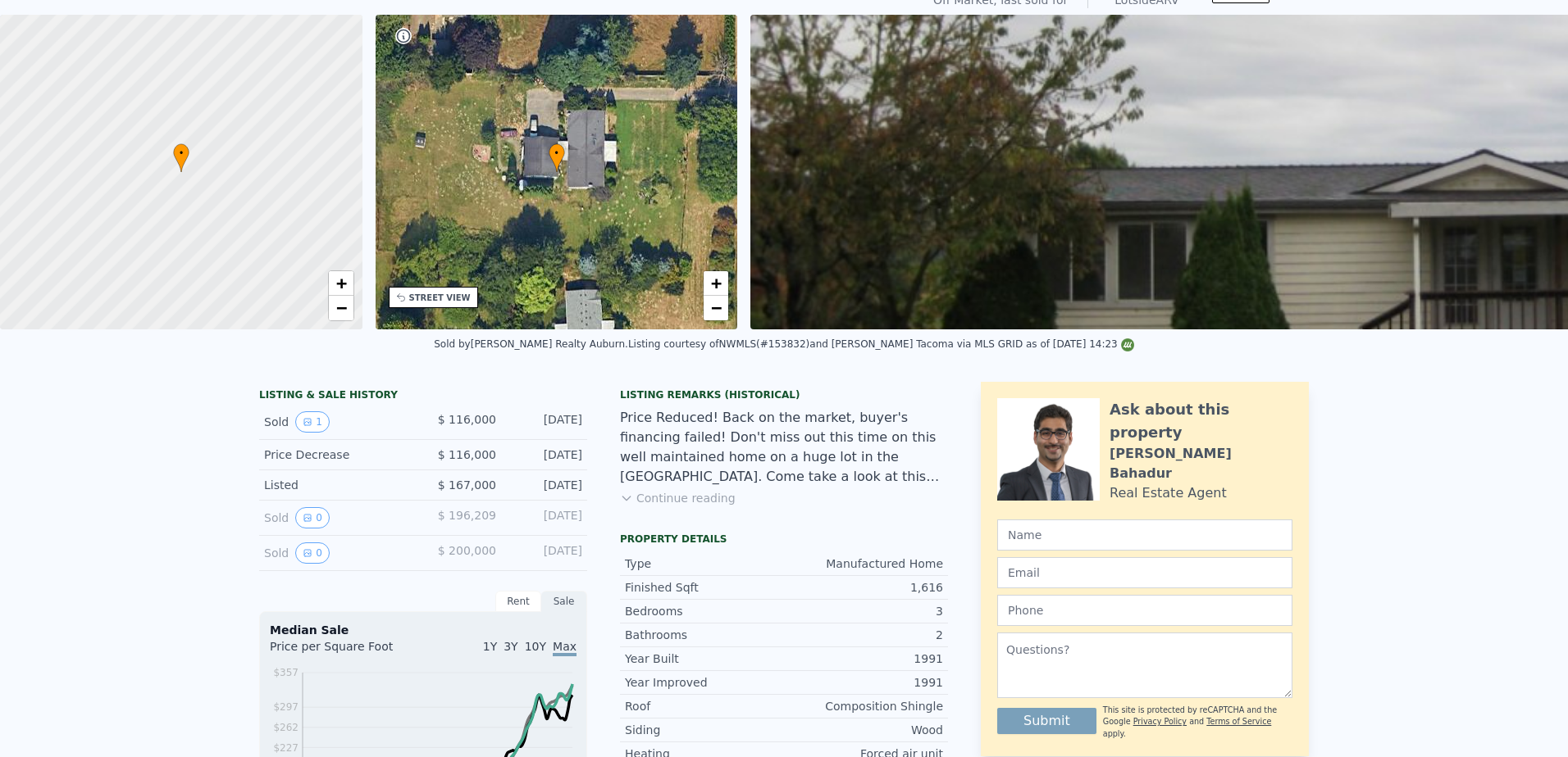
scroll to position [6, 0]
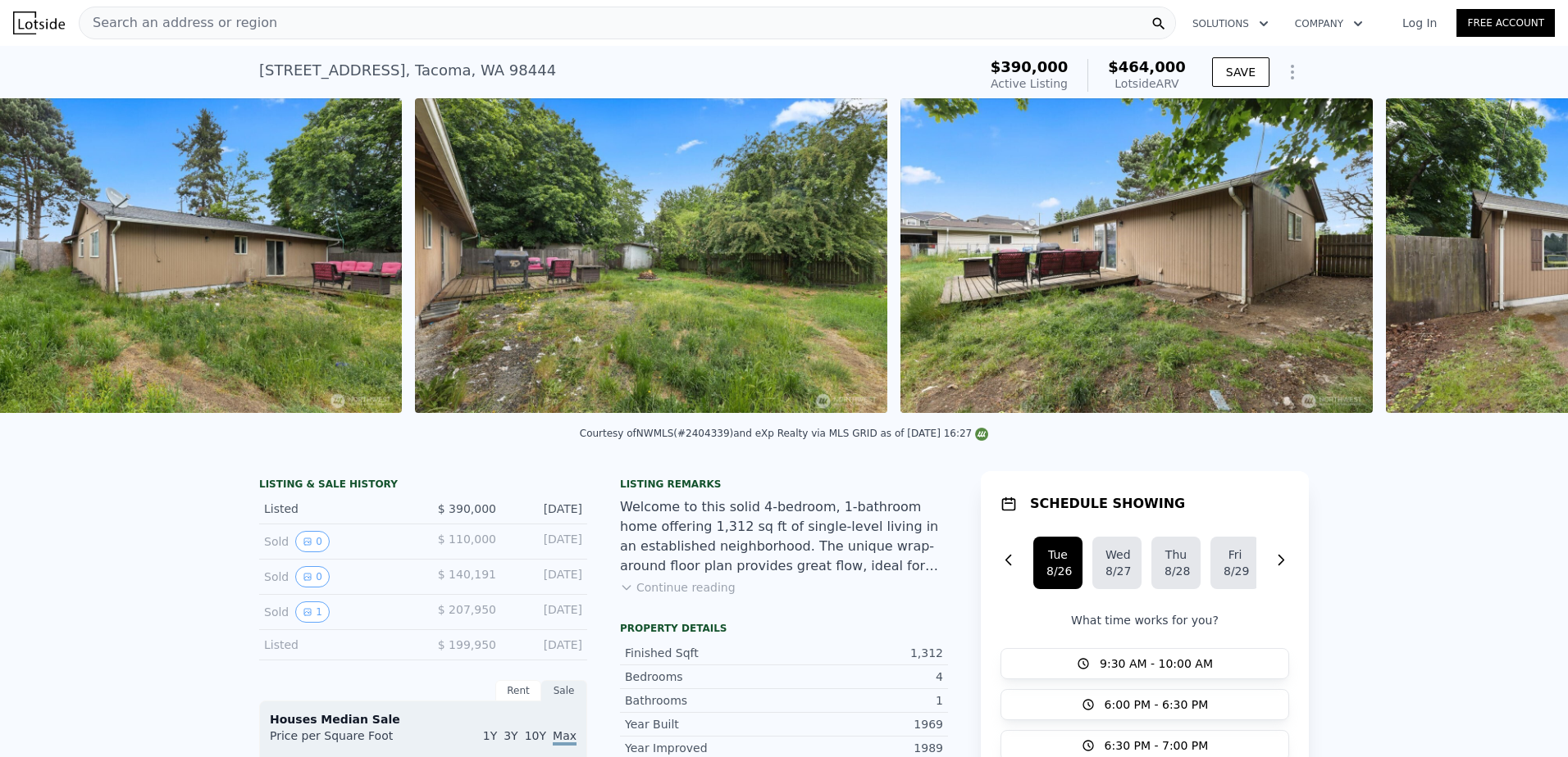
scroll to position [0, 7]
